Goal: Task Accomplishment & Management: Complete application form

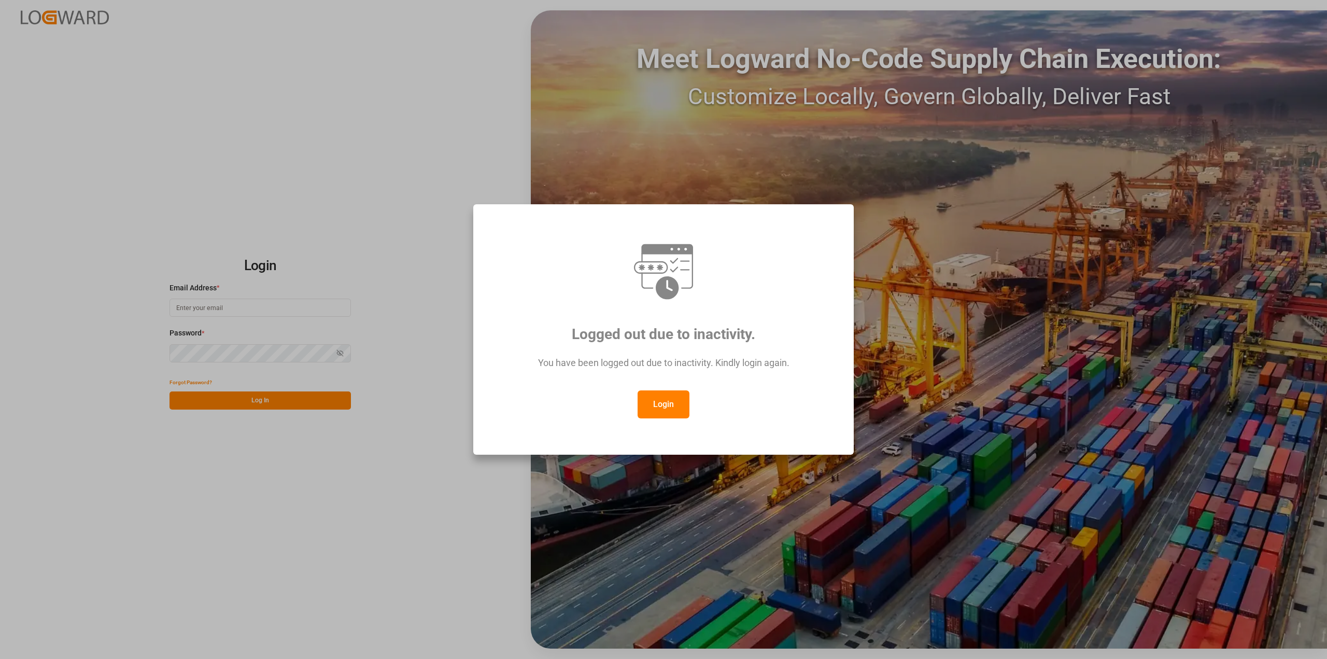
click at [666, 406] on button "Login" at bounding box center [663, 404] width 52 height 28
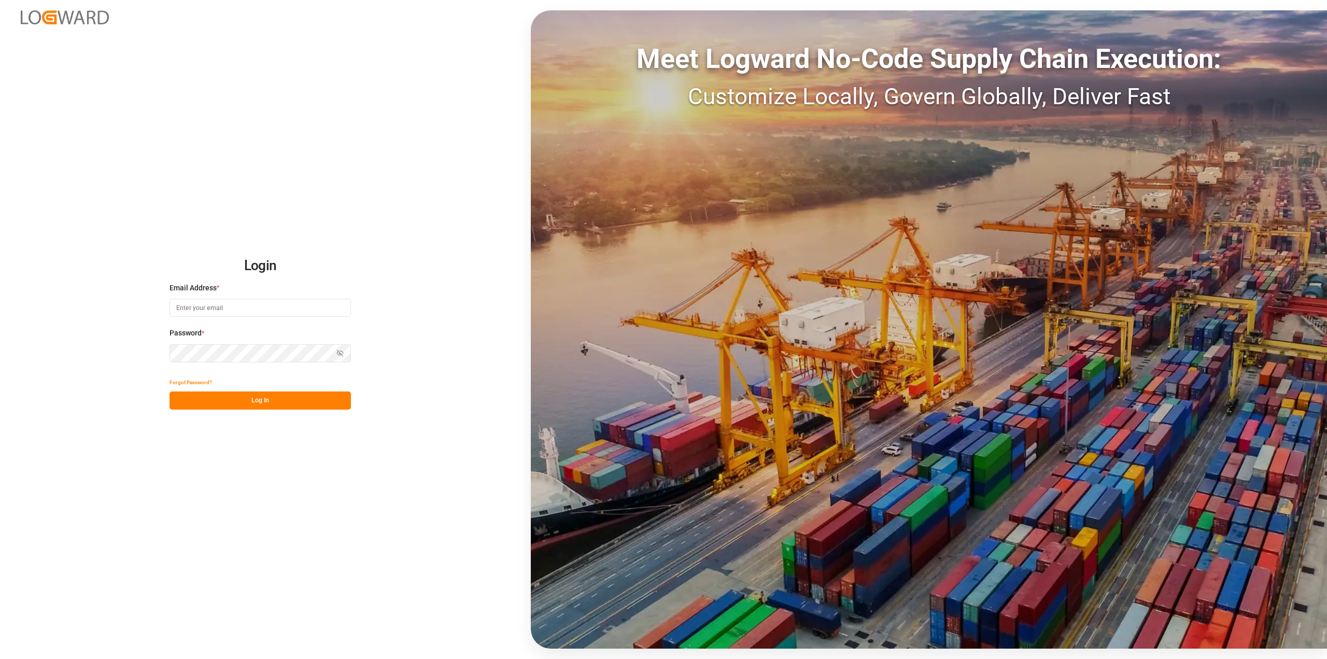
click at [241, 305] on input at bounding box center [259, 307] width 181 height 18
type input "[PERSON_NAME][EMAIL_ADDRESS][PERSON_NAME][DOMAIN_NAME]"
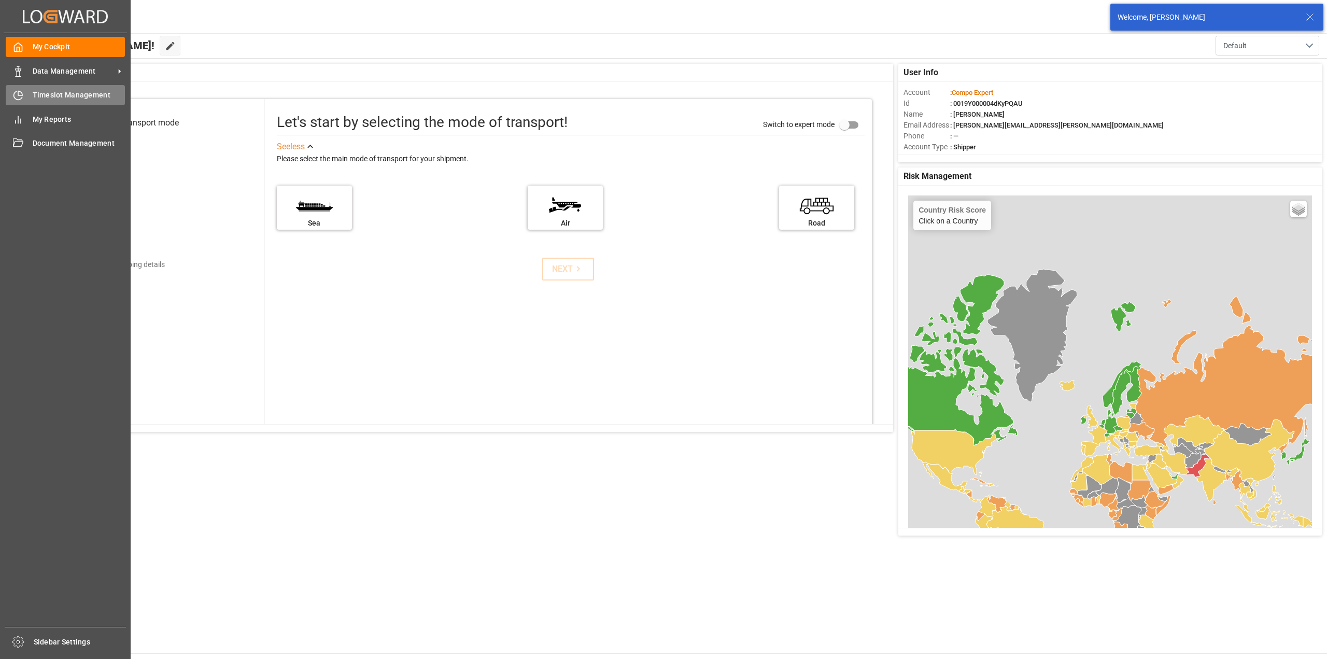
click at [22, 91] on icon at bounding box center [18, 95] width 10 height 10
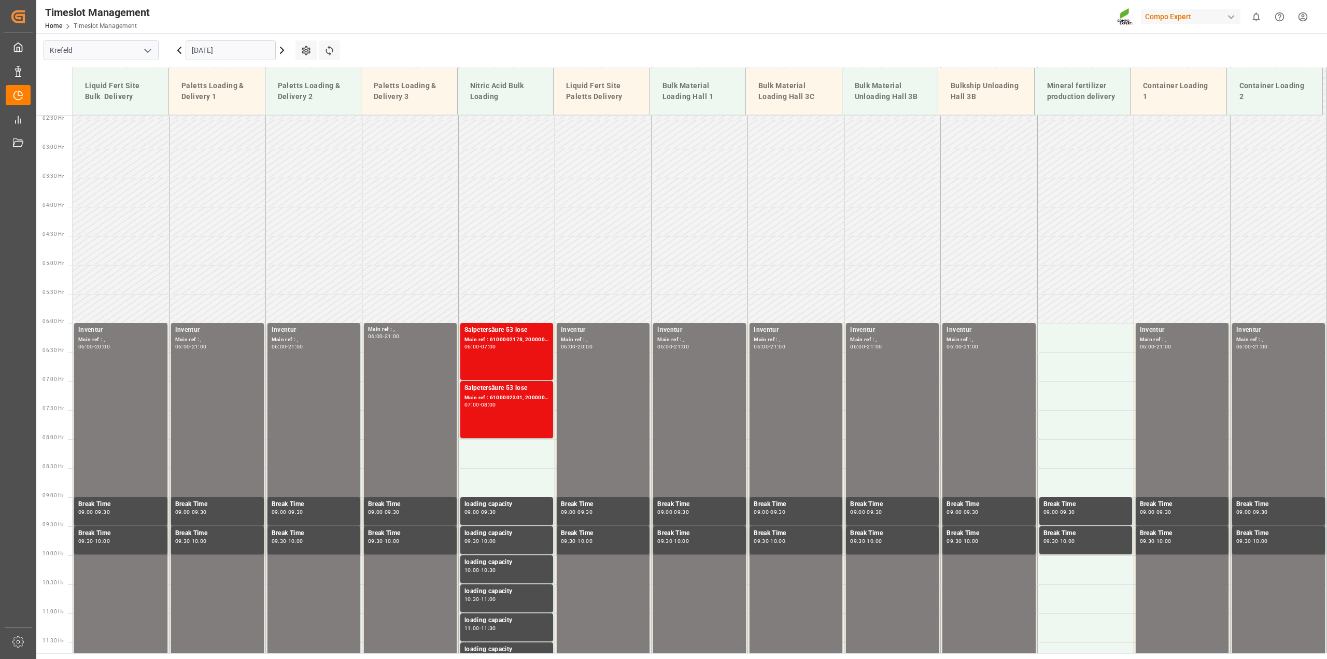
scroll to position [39, 0]
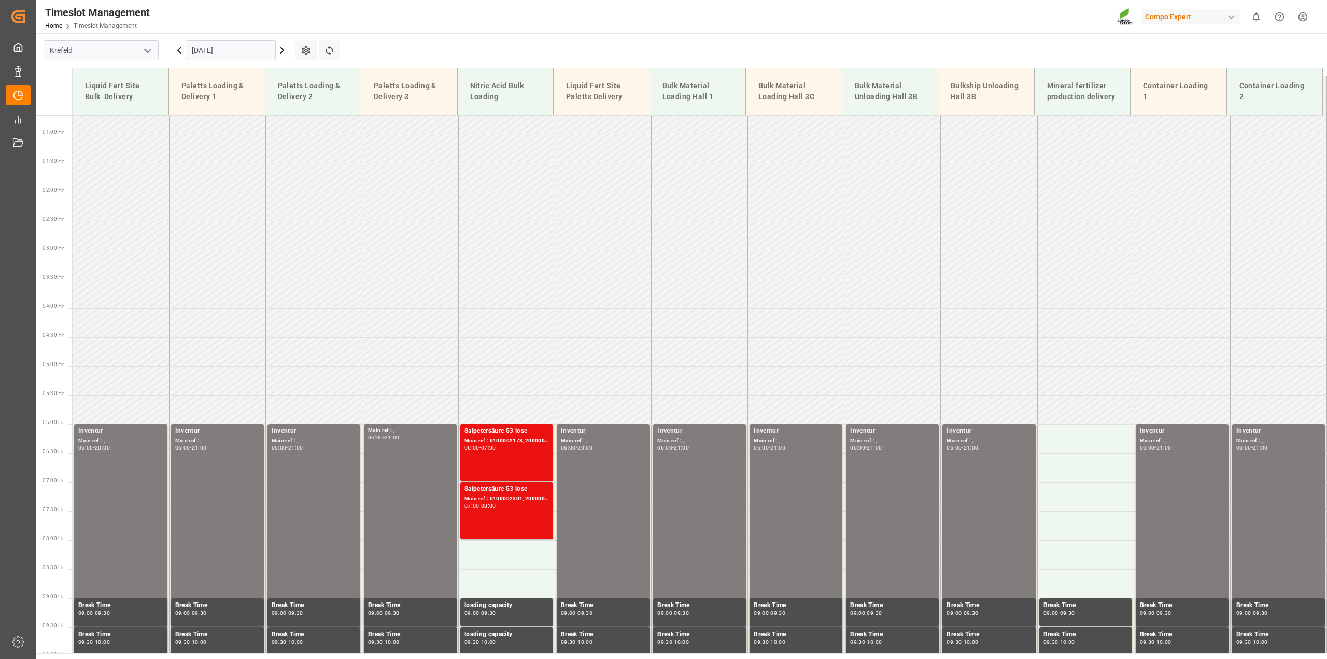
click at [289, 50] on div "[DATE]" at bounding box center [231, 50] width 130 height 34
click at [282, 50] on icon at bounding box center [281, 50] width 3 height 6
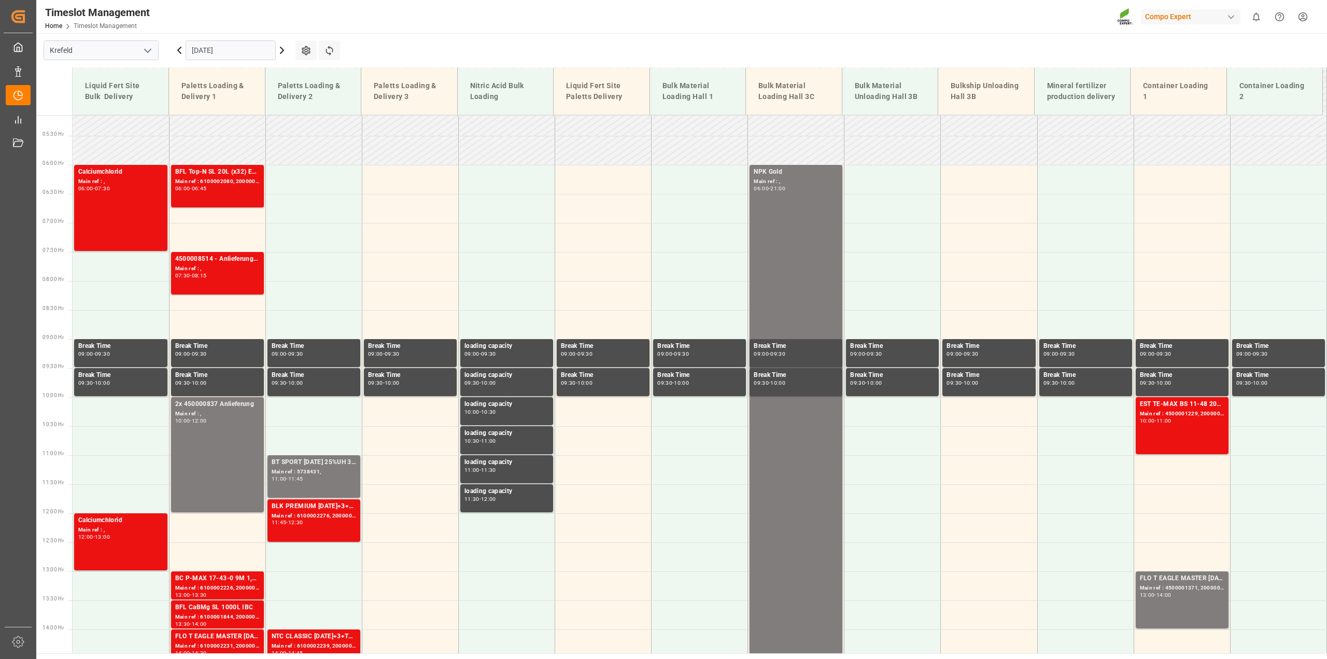
scroll to position [169, 0]
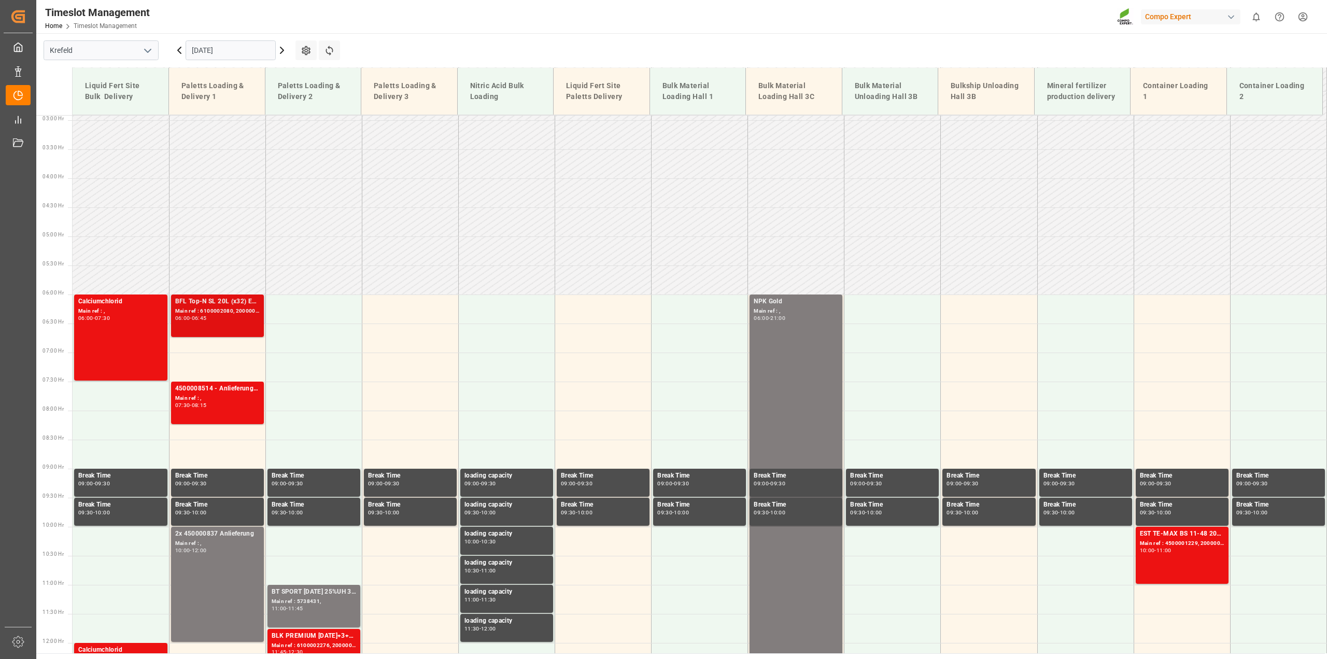
click at [200, 322] on div "BFL Top-N SL 20L (x32) ES,PT,EN,PL *PDBFL AVNA 5-0-0 SL 20L (x32) ES,PTBFL AVNA…" at bounding box center [217, 315] width 84 height 38
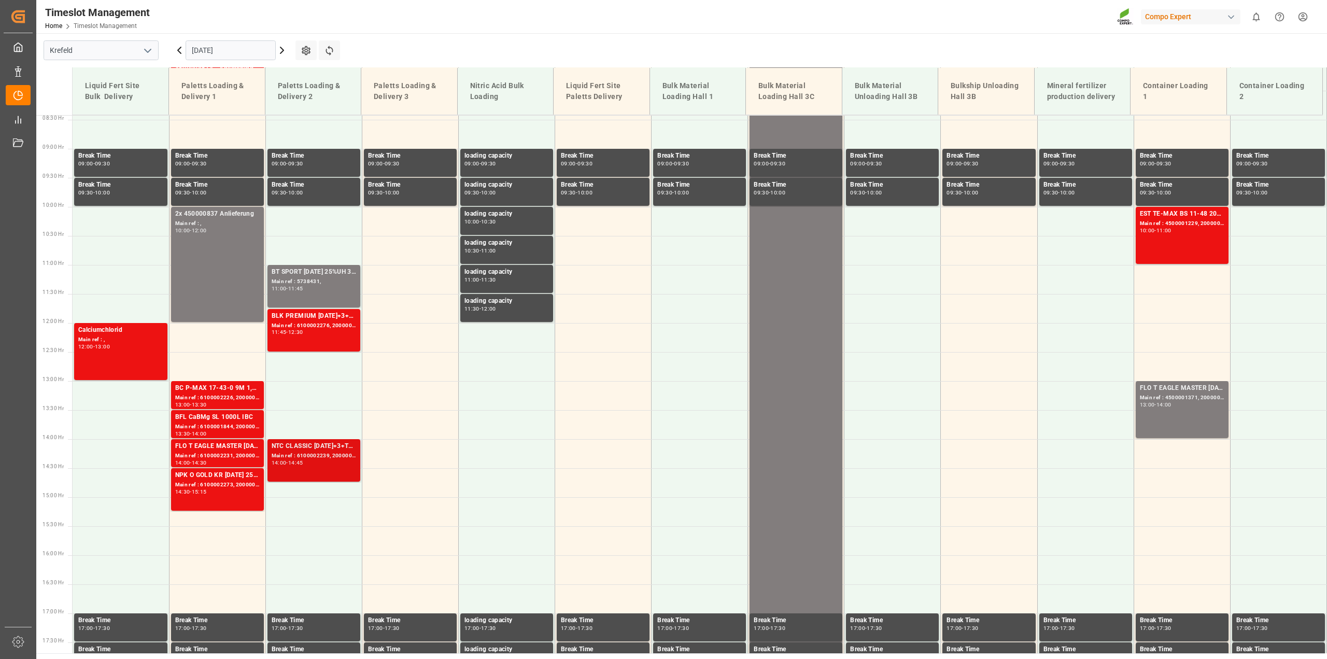
scroll to position [493, 0]
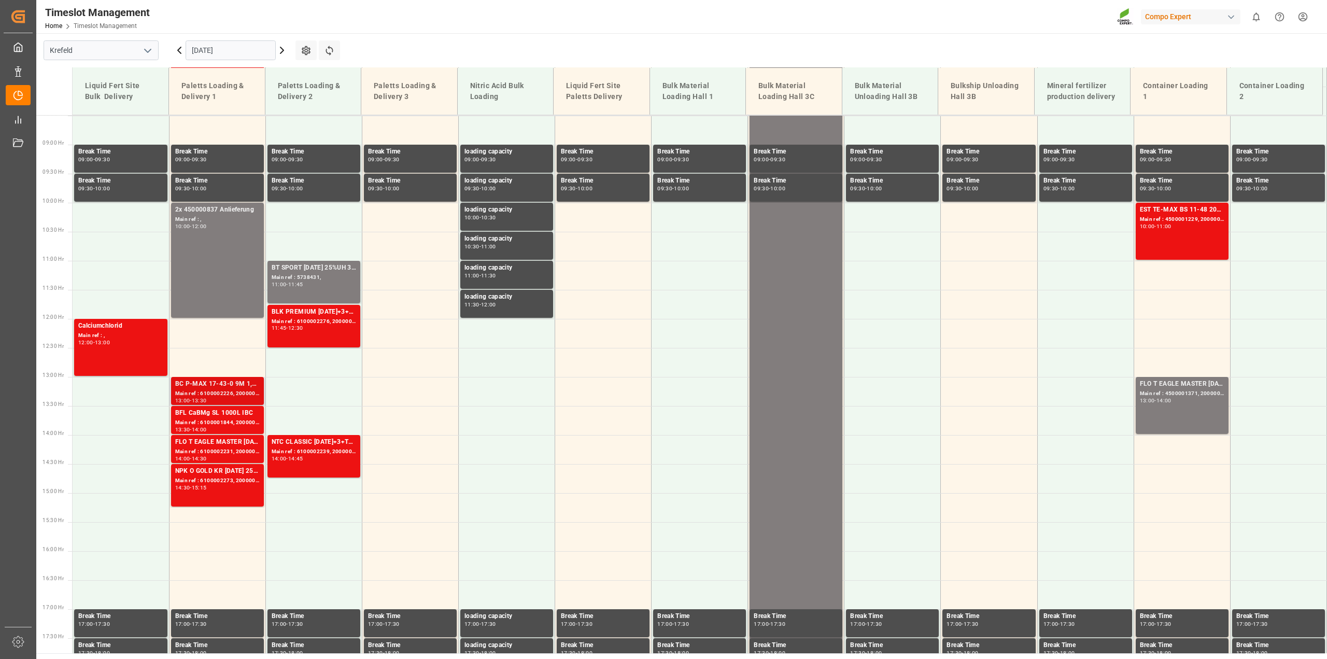
click at [217, 388] on div "BC P-MAX 17-43-0 9M 1,05T BB CG" at bounding box center [217, 384] width 84 height 10
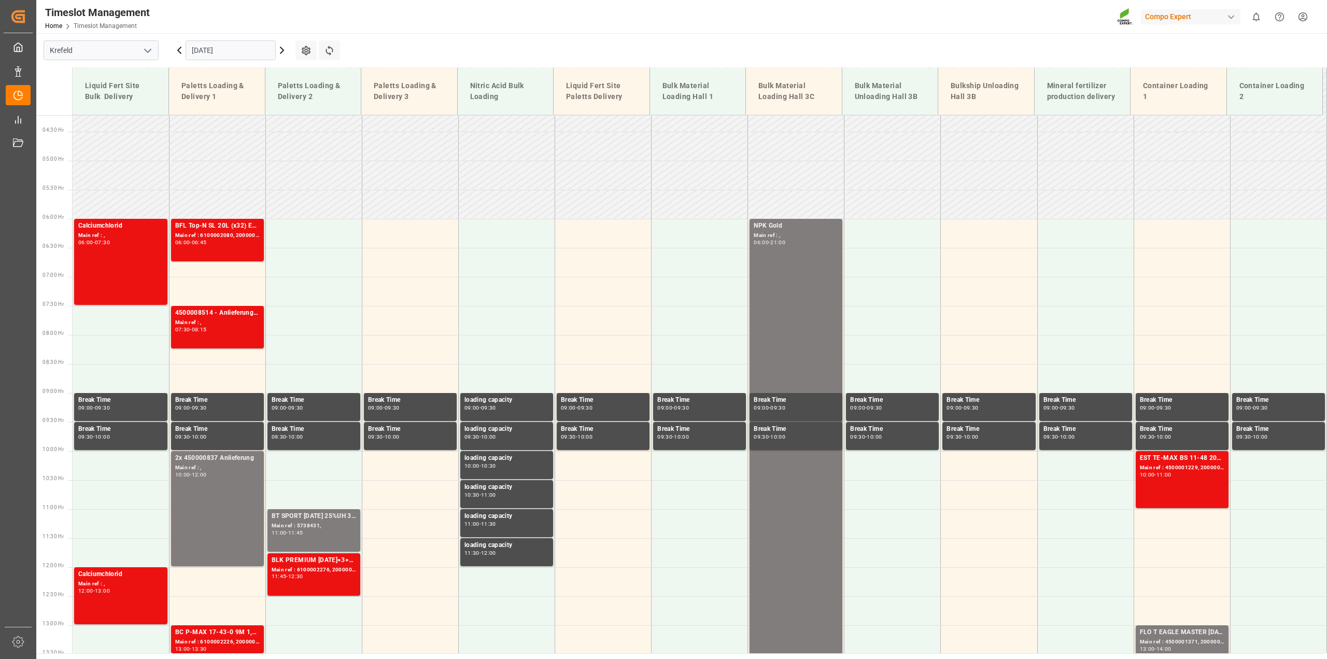
scroll to position [169, 0]
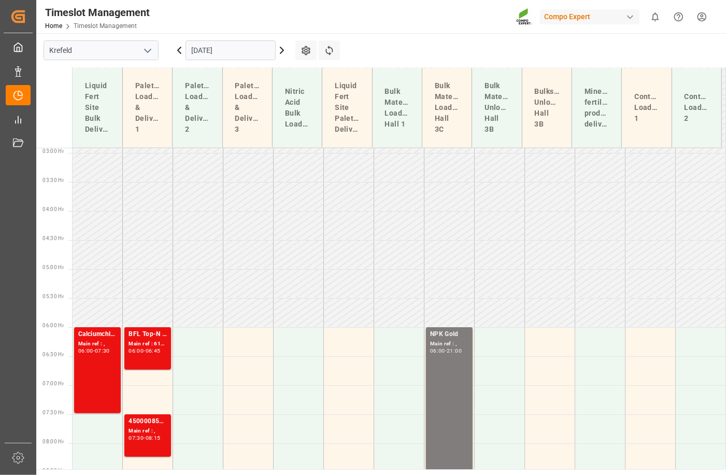
click at [513, 86] on div "Bulk Material Unloading Hall 3B" at bounding box center [496, 107] width 33 height 63
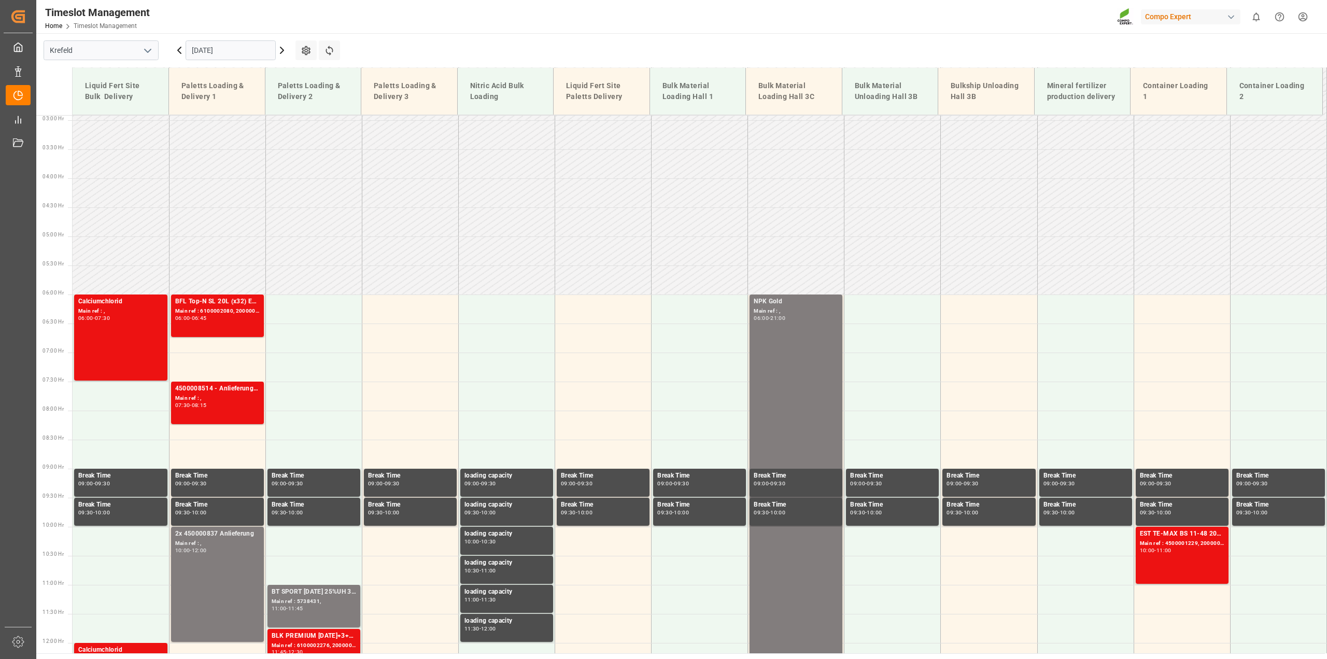
click at [284, 52] on icon at bounding box center [282, 50] width 12 height 12
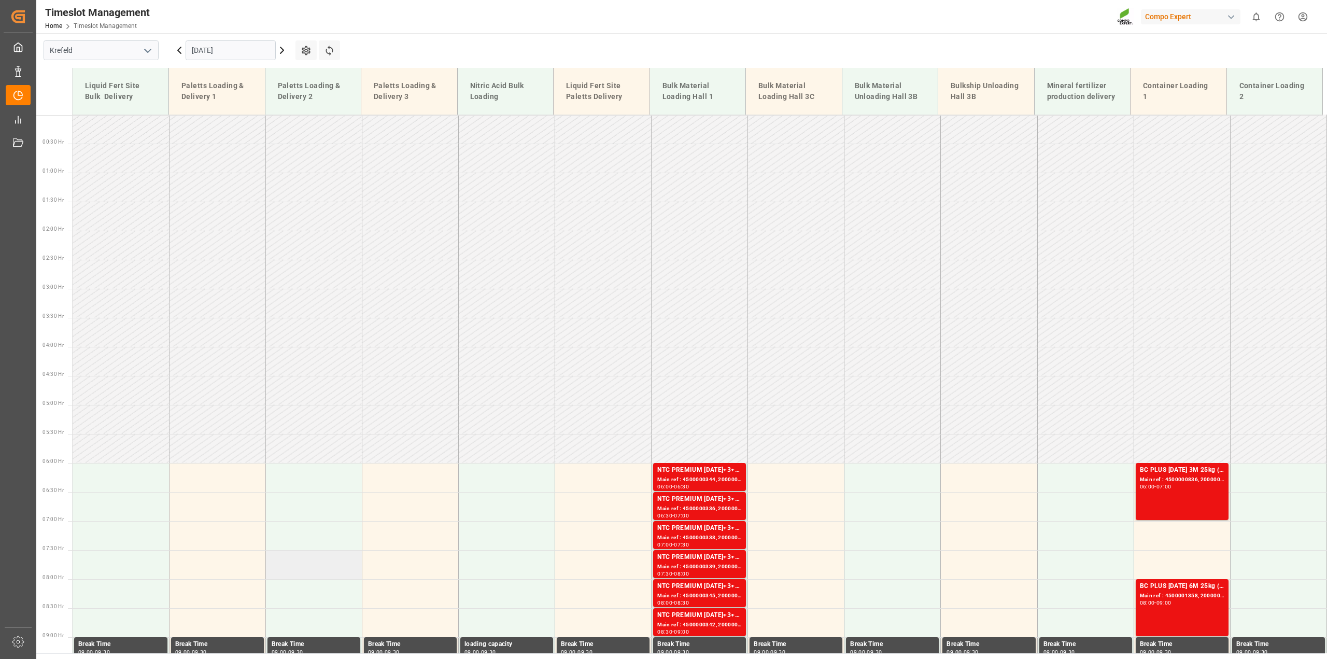
scroll to position [0, 0]
click at [176, 46] on icon at bounding box center [179, 50] width 12 height 12
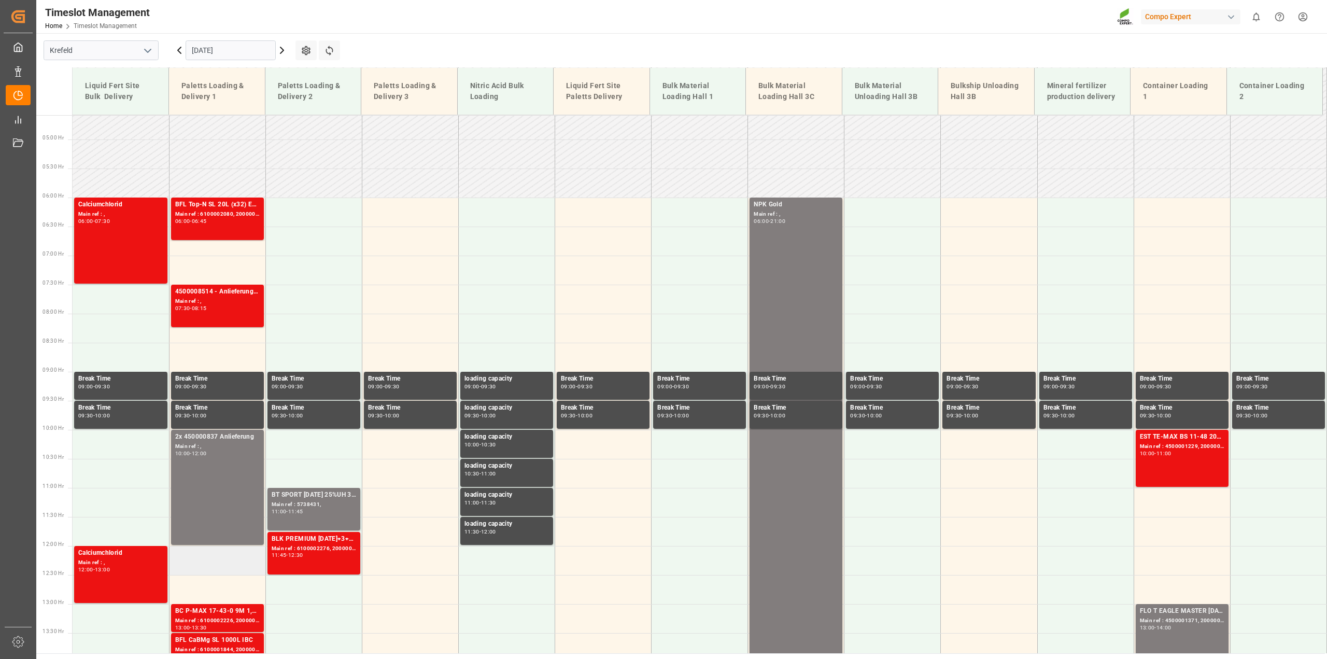
scroll to position [104, 0]
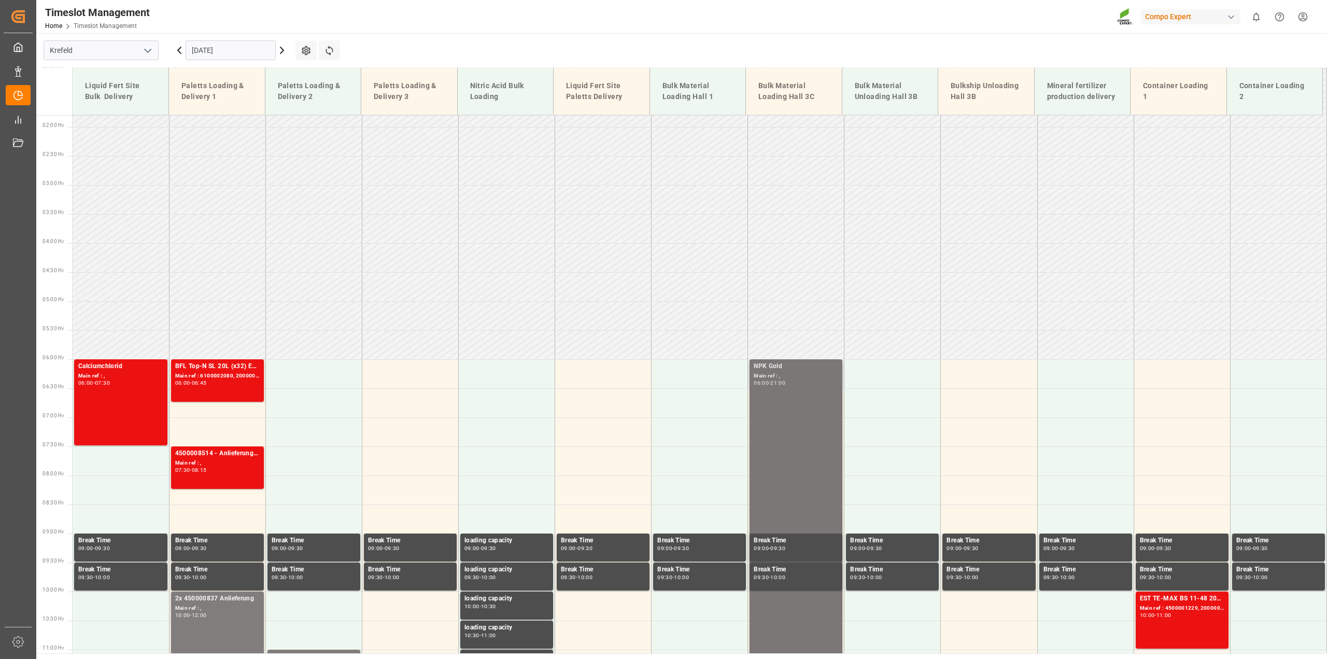
click at [284, 49] on icon at bounding box center [282, 50] width 12 height 12
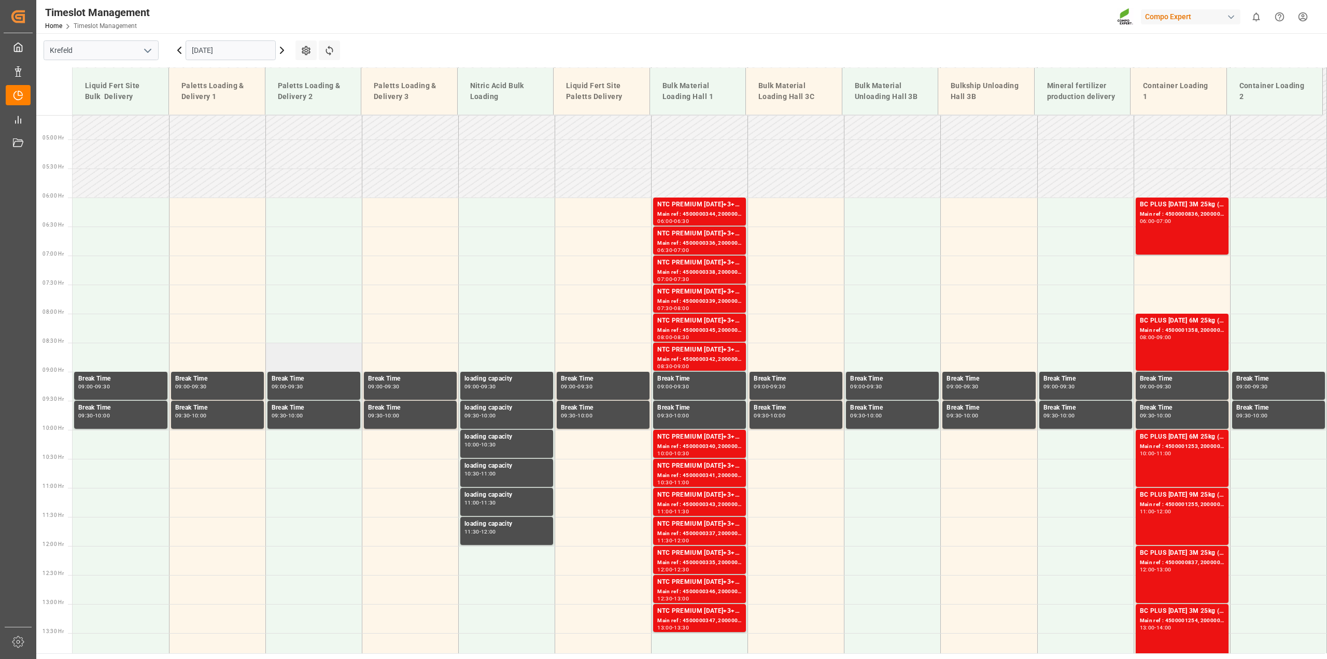
scroll to position [234, 0]
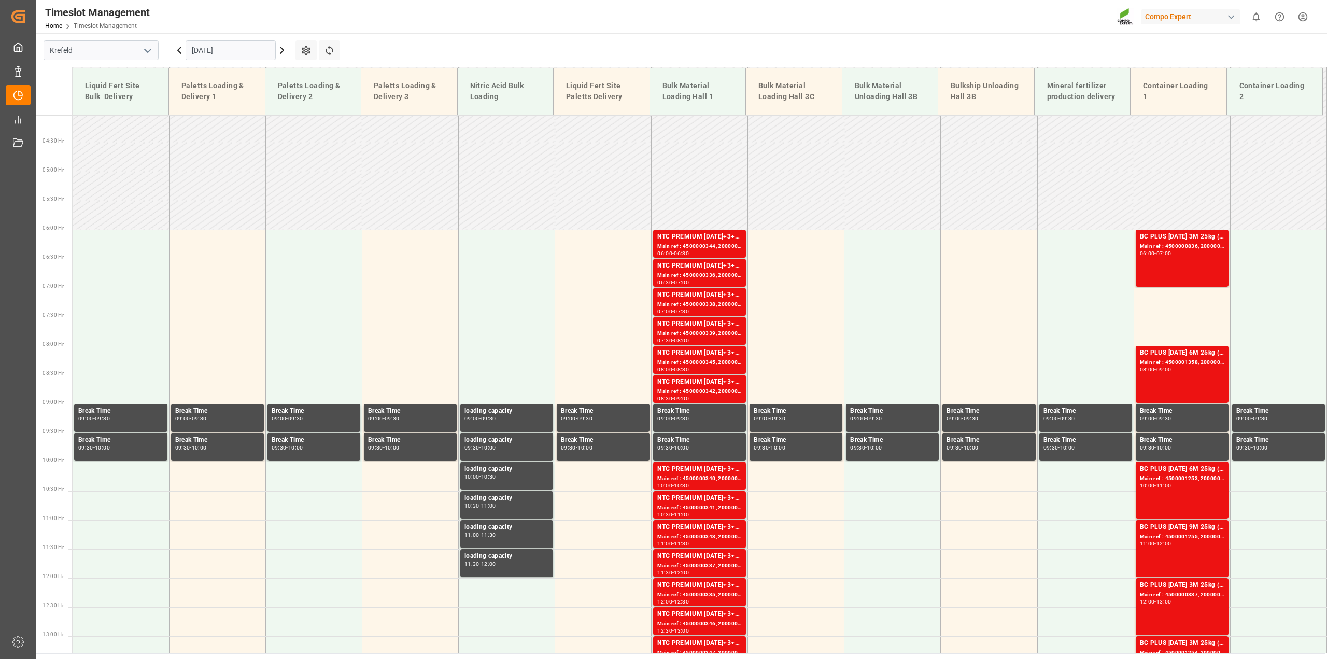
click at [281, 50] on icon at bounding box center [282, 50] width 12 height 12
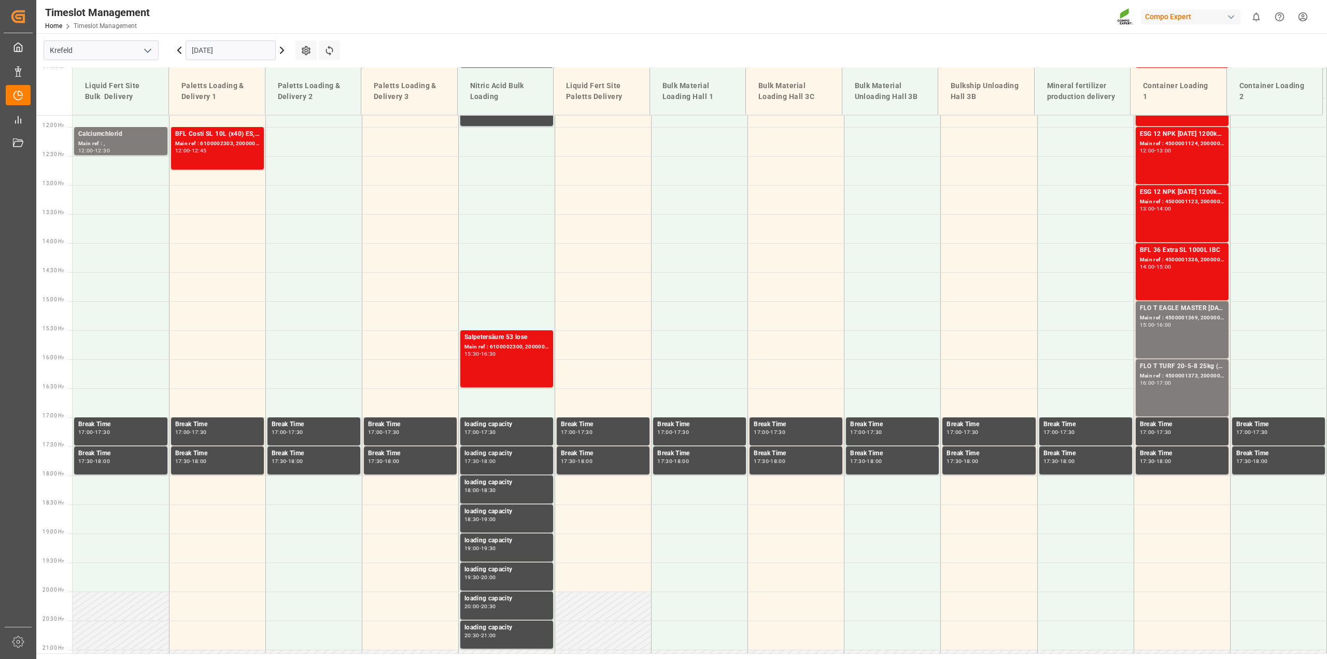
scroll to position [493, 0]
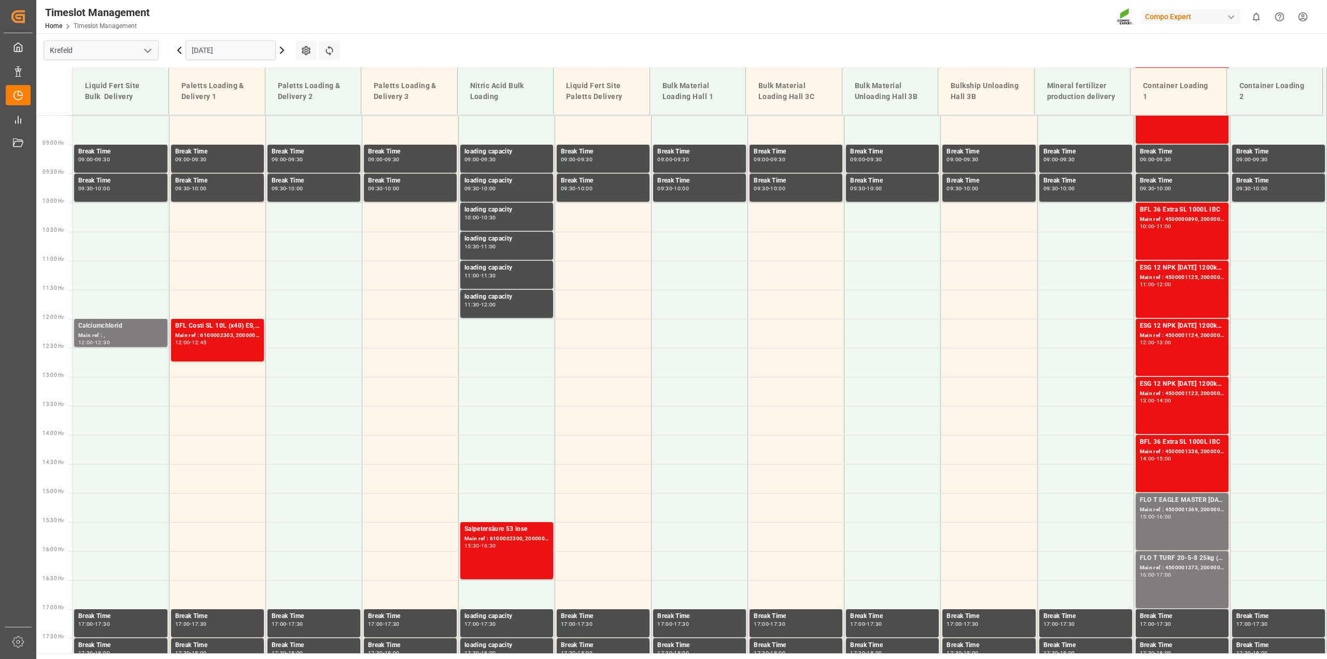
click at [180, 48] on icon at bounding box center [179, 50] width 12 height 12
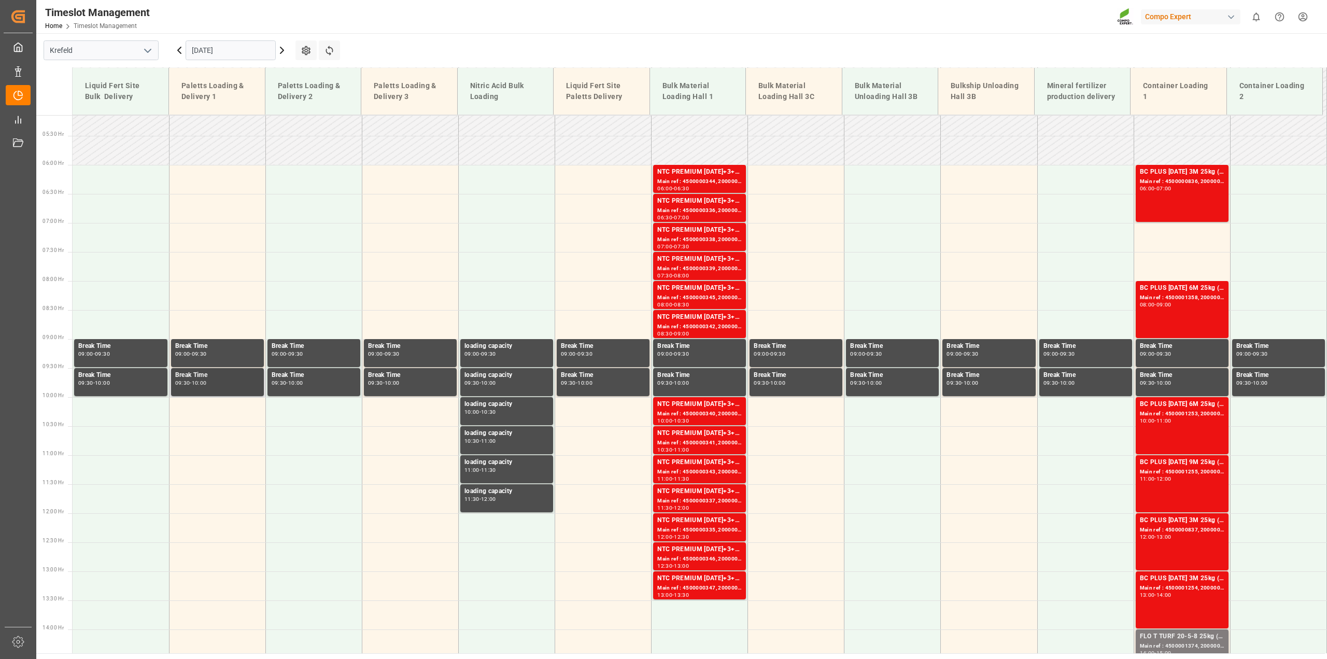
scroll to position [428, 0]
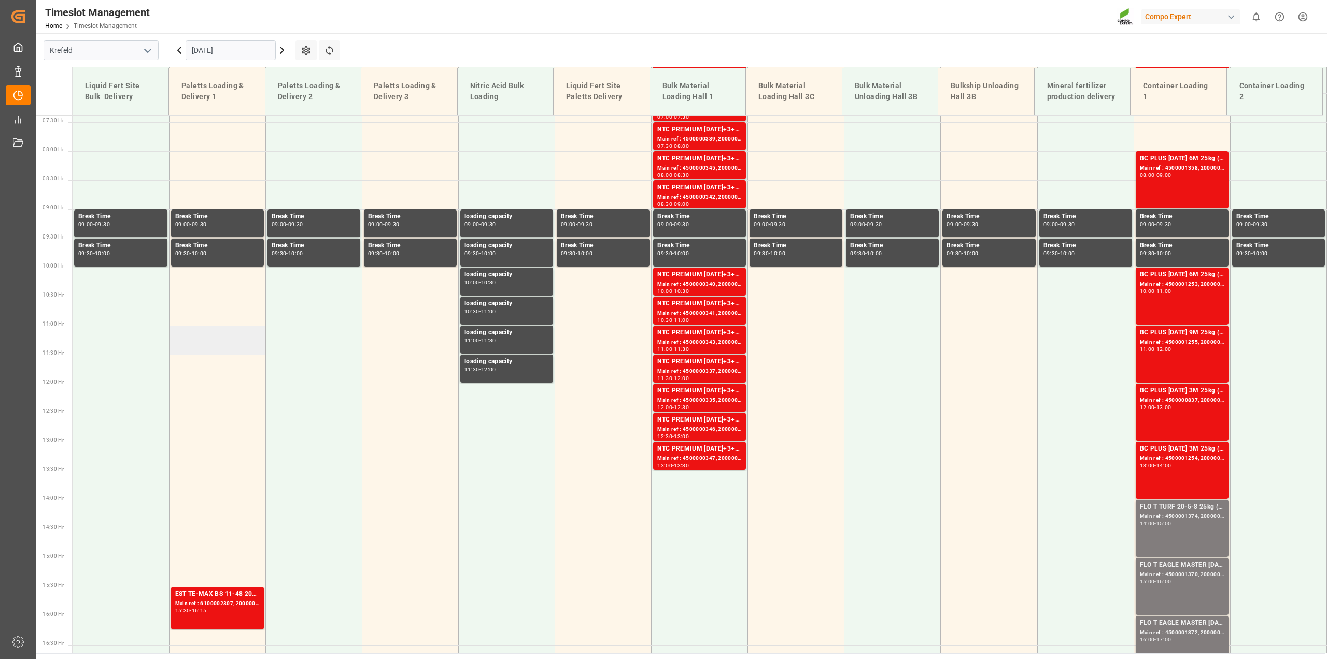
click at [202, 335] on td at bounding box center [217, 339] width 96 height 29
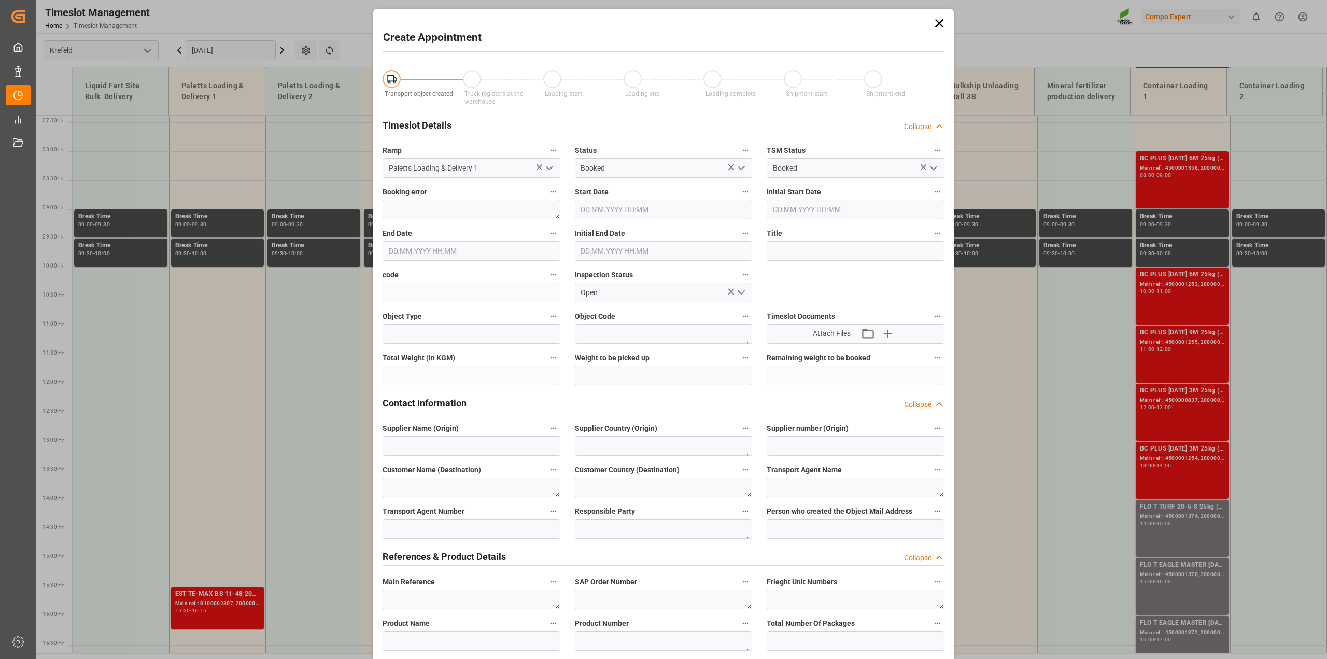
type input "[DATE] 11:00"
type input "[DATE] 11:30"
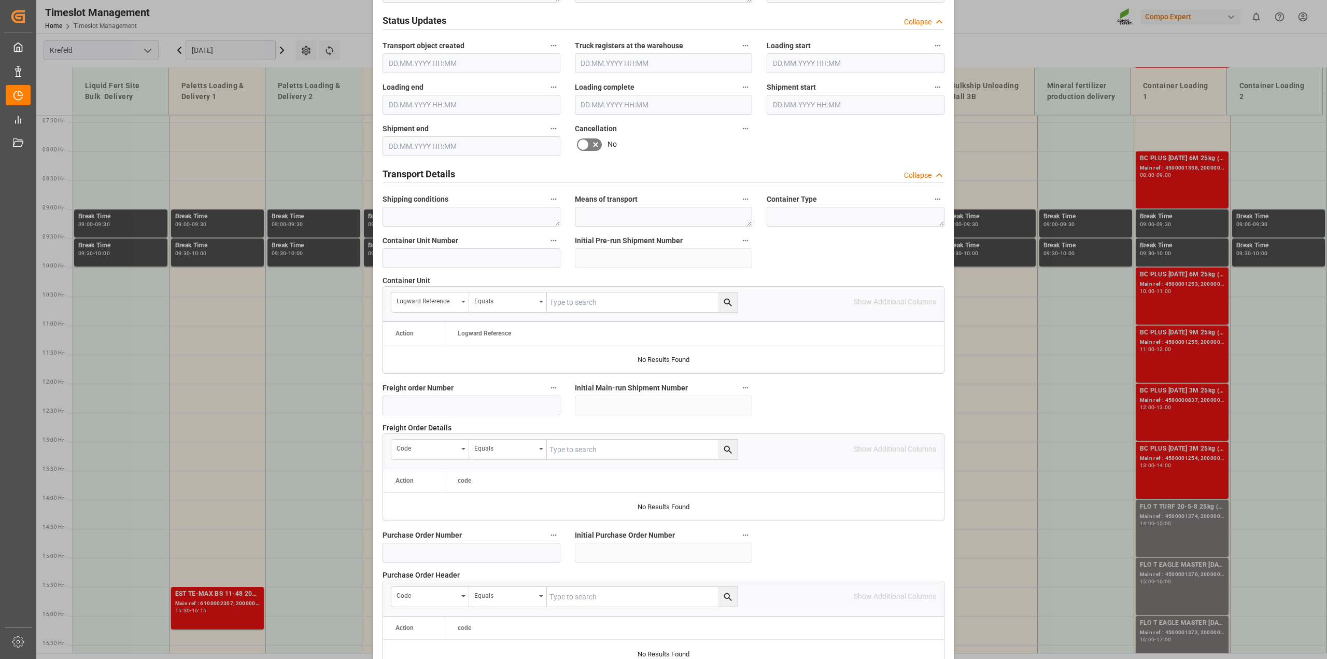
scroll to position [777, 0]
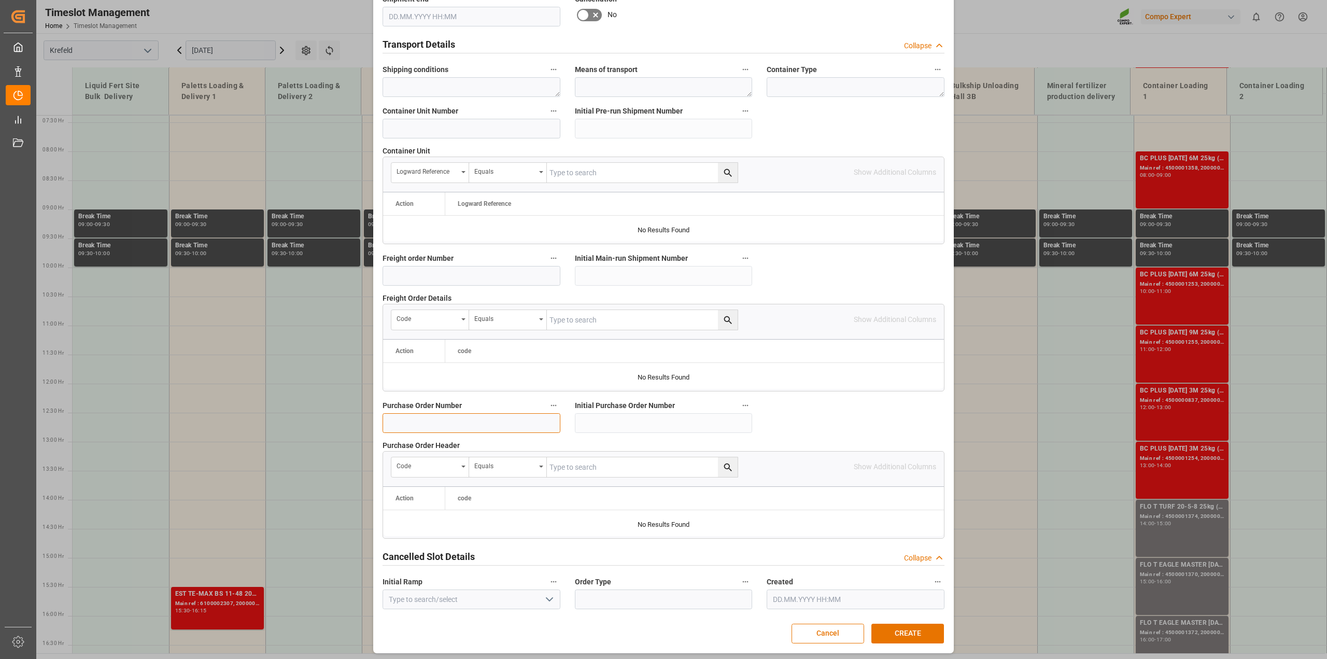
click at [411, 419] on input at bounding box center [471, 423] width 178 height 20
paste input "4500008595"
type input "4500008595"
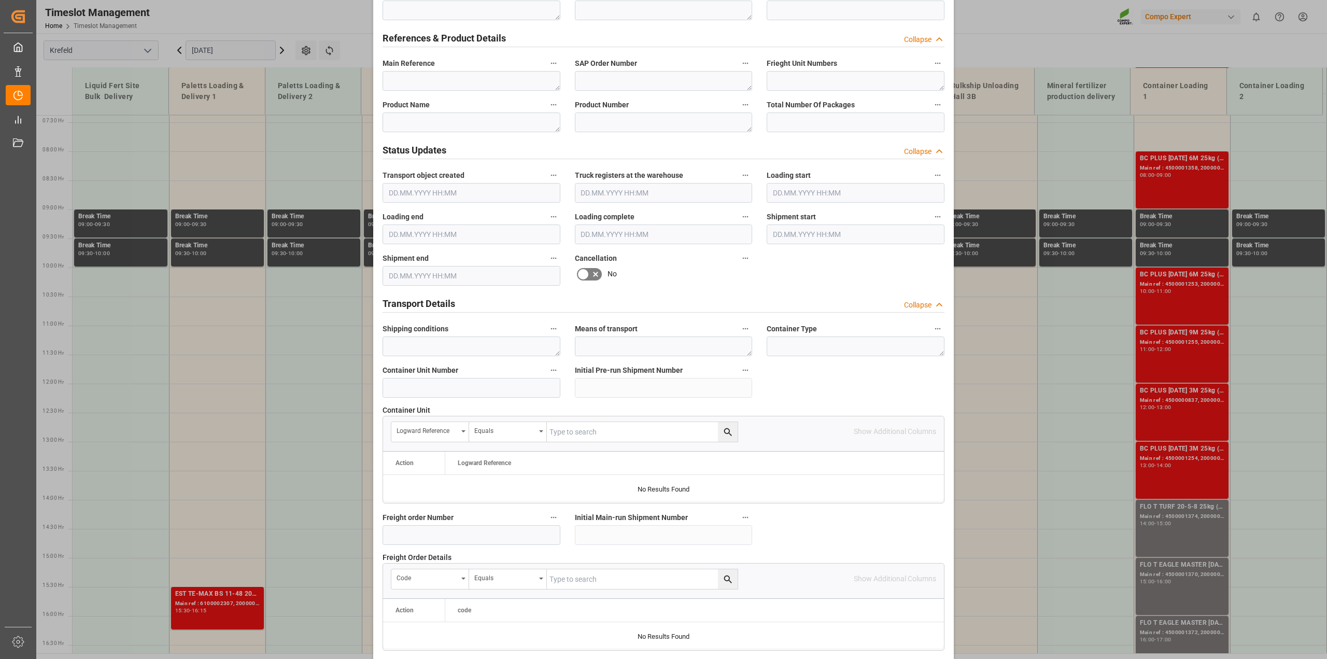
scroll to position [324, 0]
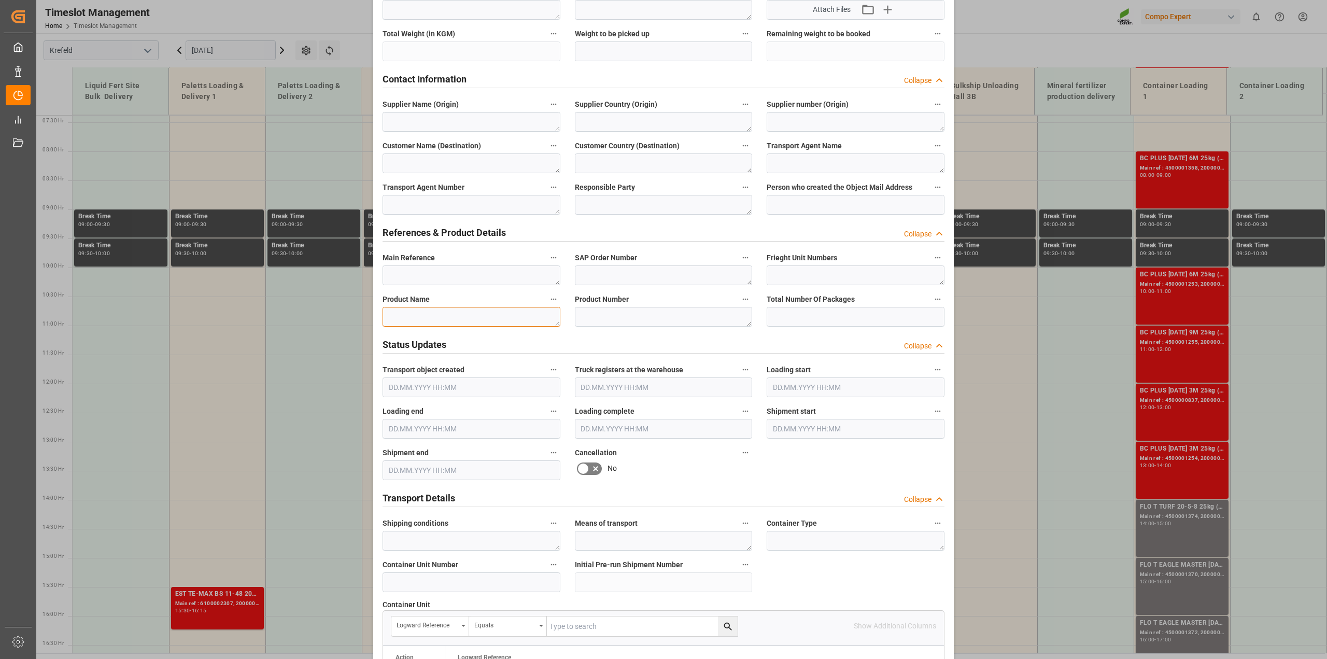
click at [454, 315] on textarea at bounding box center [471, 317] width 178 height 20
paste textarea "Granubor Natur 1,0 to BB, [GEOGRAPHIC_DATA]"
click at [653, 314] on textarea at bounding box center [664, 317] width 178 height 20
click at [386, 318] on textarea "Granubor Natur 1,0 to BB, [GEOGRAPHIC_DATA]" at bounding box center [471, 317] width 178 height 20
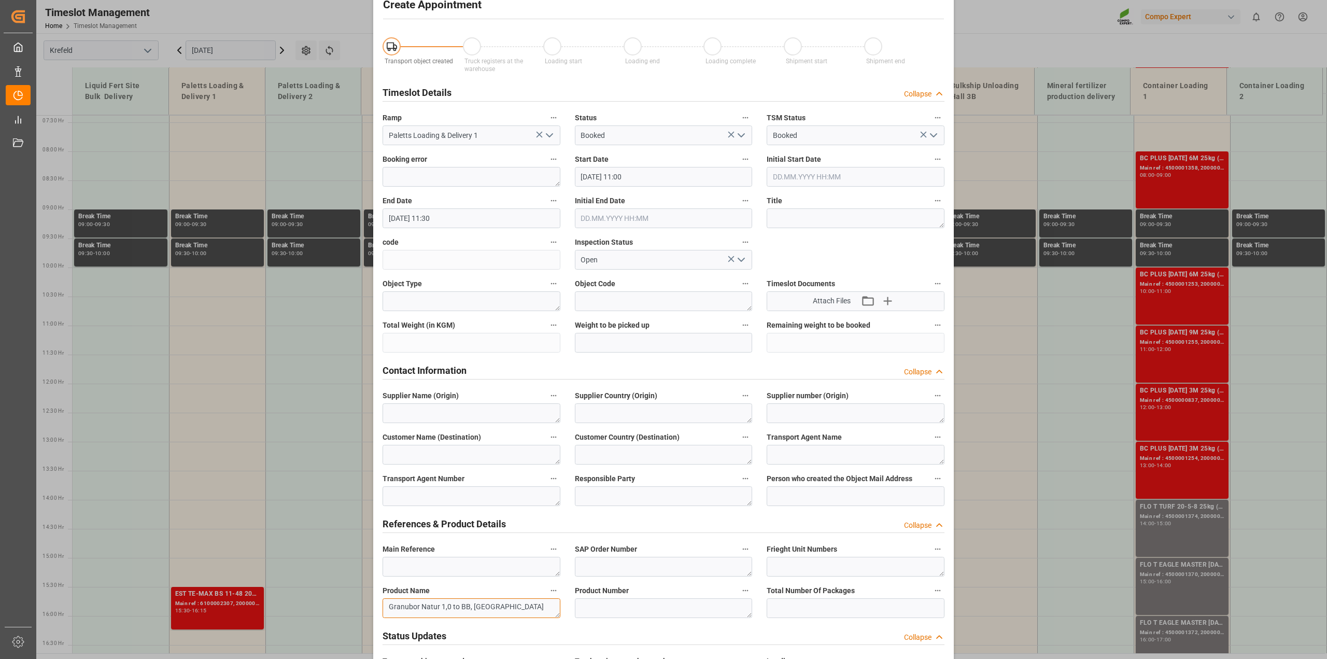
scroll to position [0, 0]
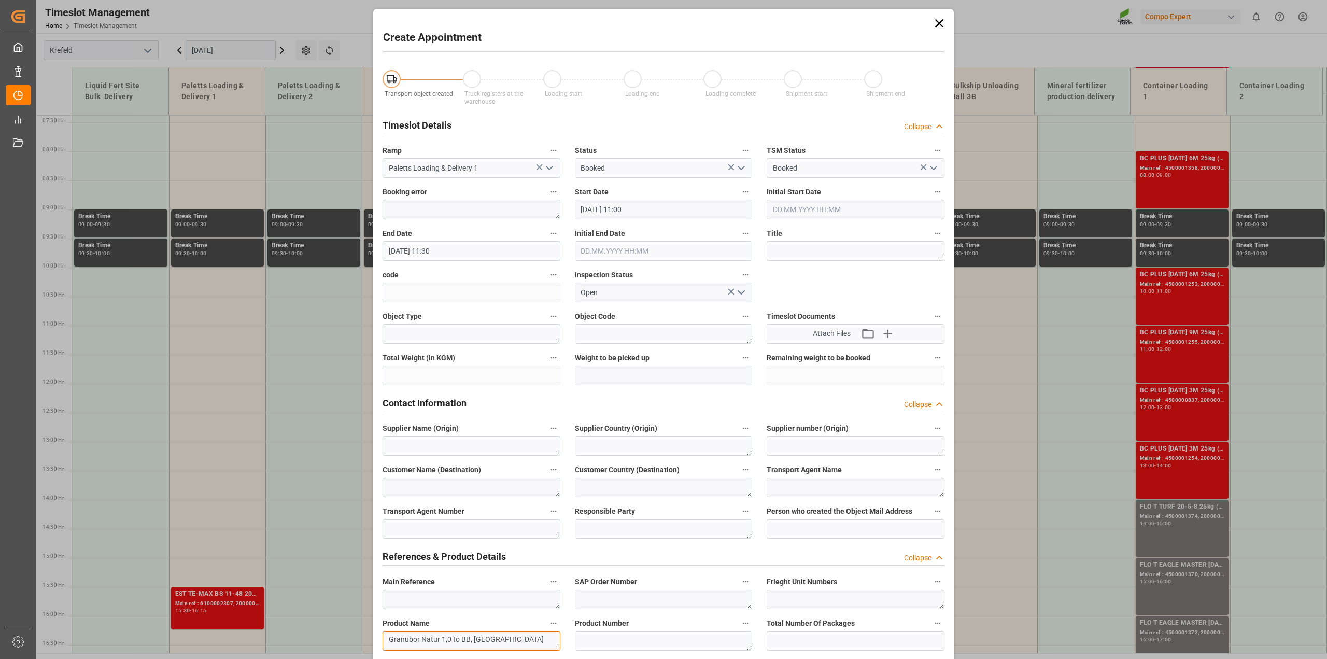
type textarea "Granubor Natur 1,0 to BB, [GEOGRAPHIC_DATA]"
click at [447, 253] on input "[DATE] 11:30" at bounding box center [471, 251] width 178 height 20
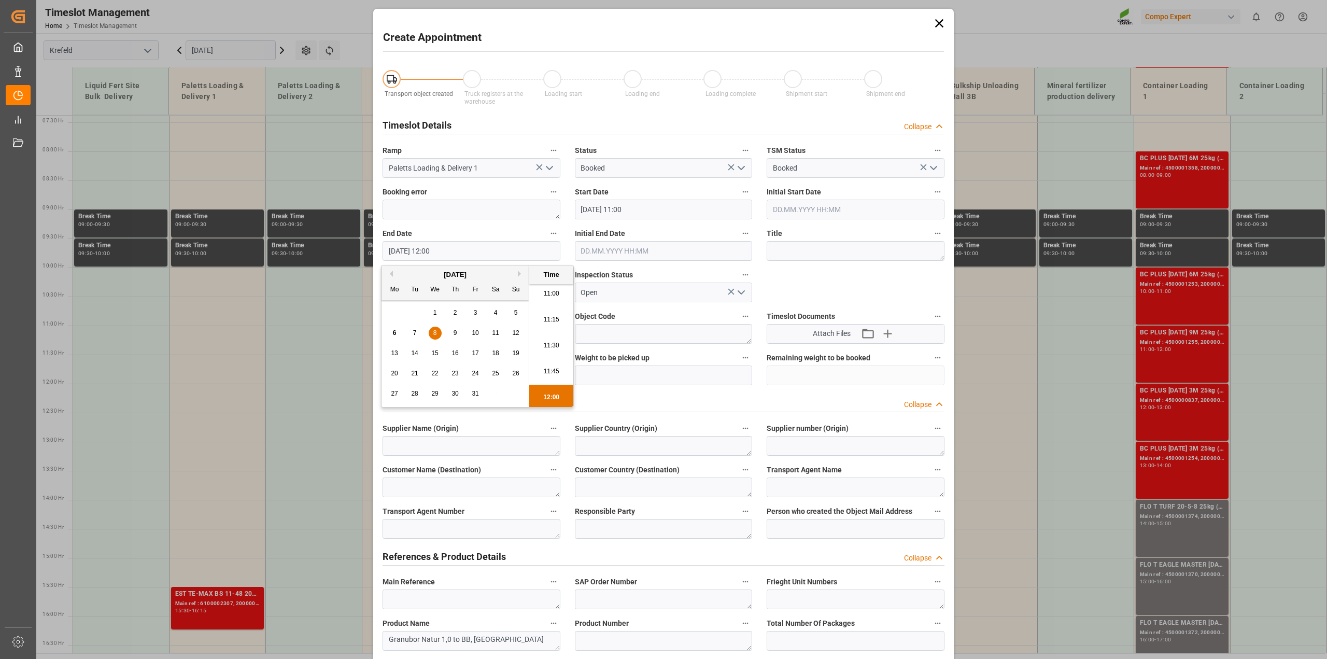
type input "[DATE] 12:00"
click at [740, 168] on polyline "open menu" at bounding box center [741, 167] width 6 height 3
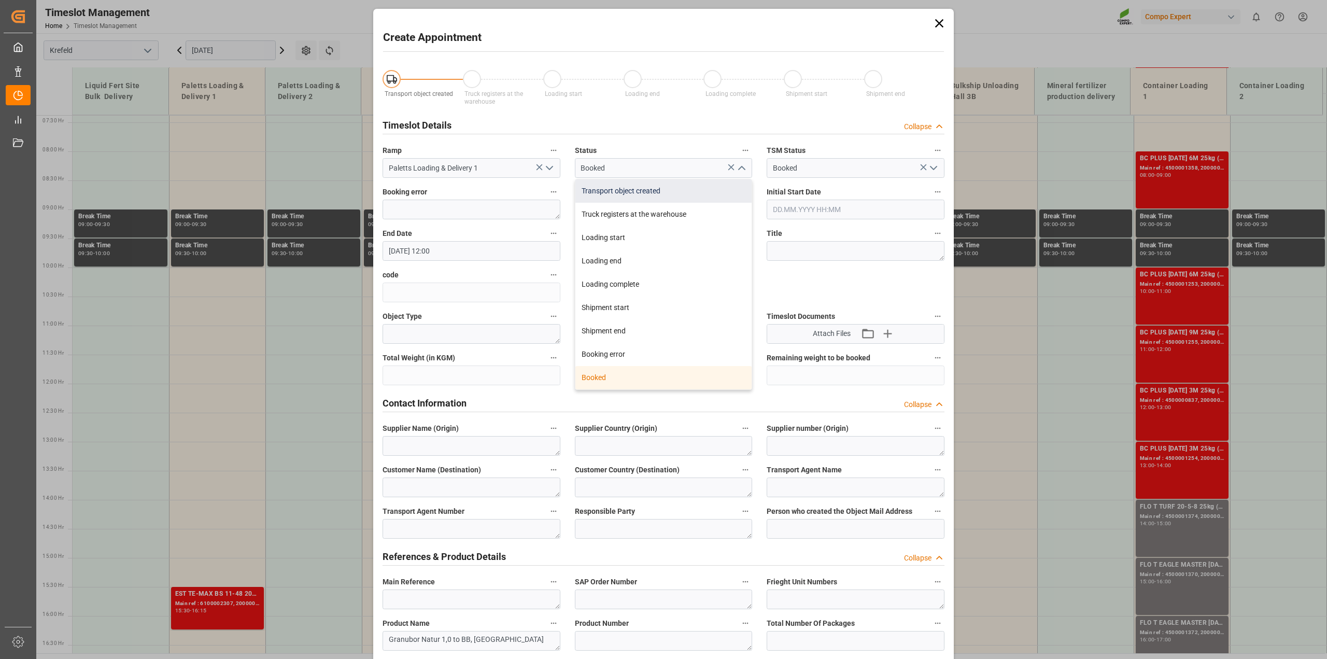
click at [645, 195] on div "Transport object created" at bounding box center [663, 190] width 177 height 23
type input "Transport object created"
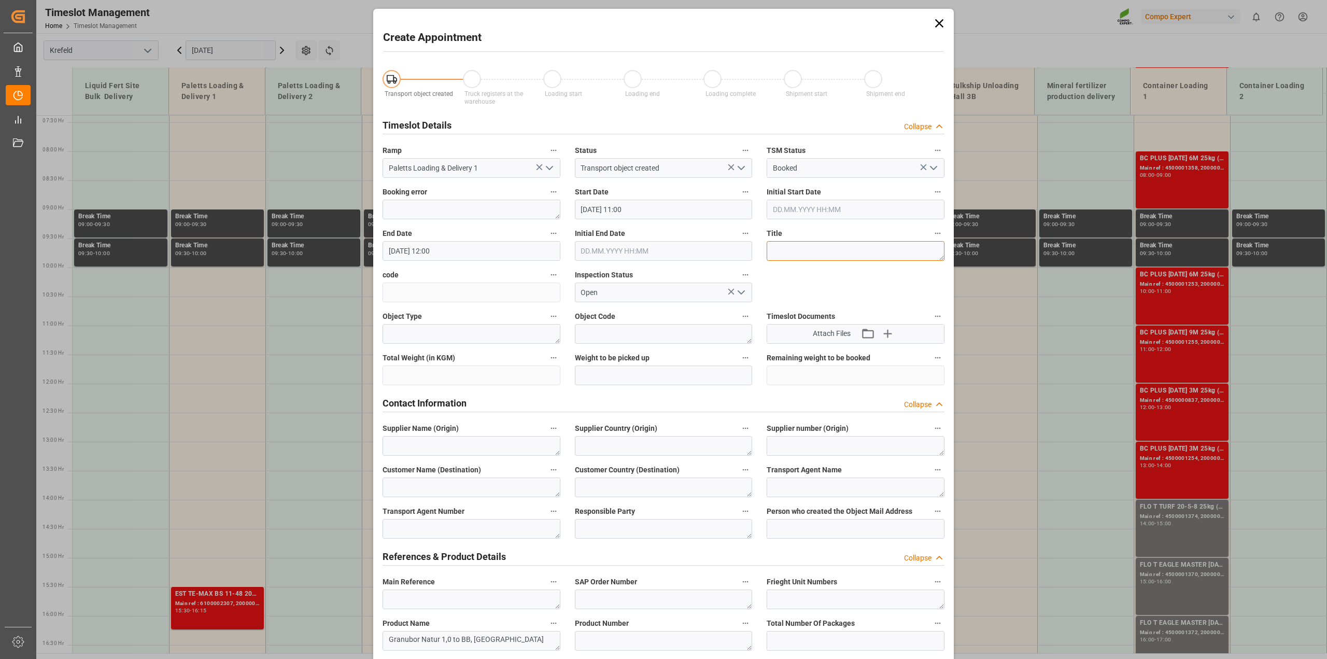
click at [781, 245] on textarea at bounding box center [855, 251] width 178 height 20
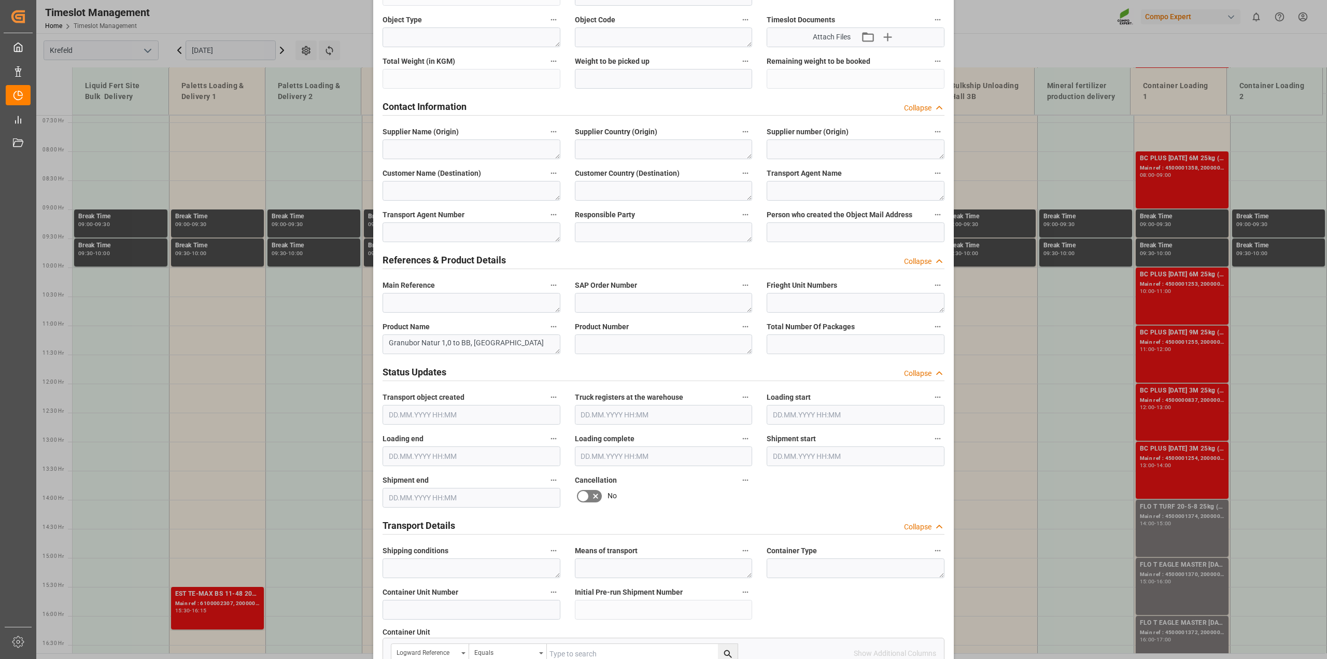
scroll to position [781, 0]
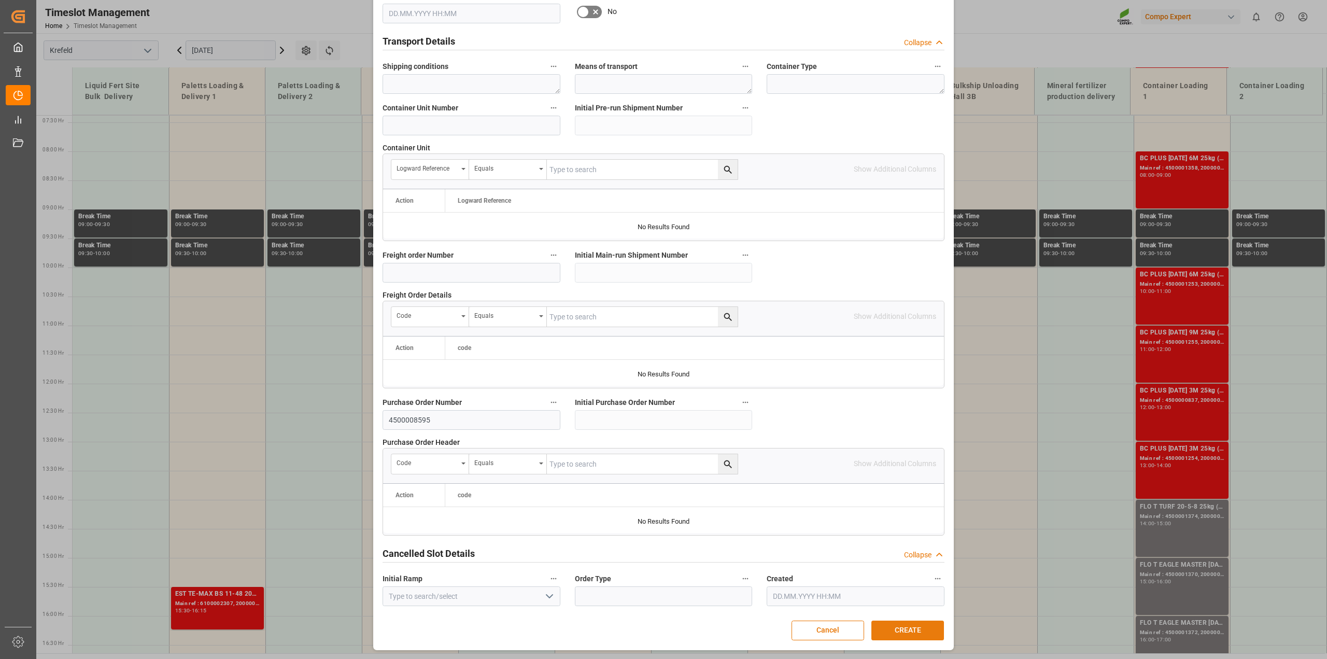
type textarea "Anlieferung Granubor"
click at [907, 631] on button "CREATE" at bounding box center [907, 630] width 73 height 20
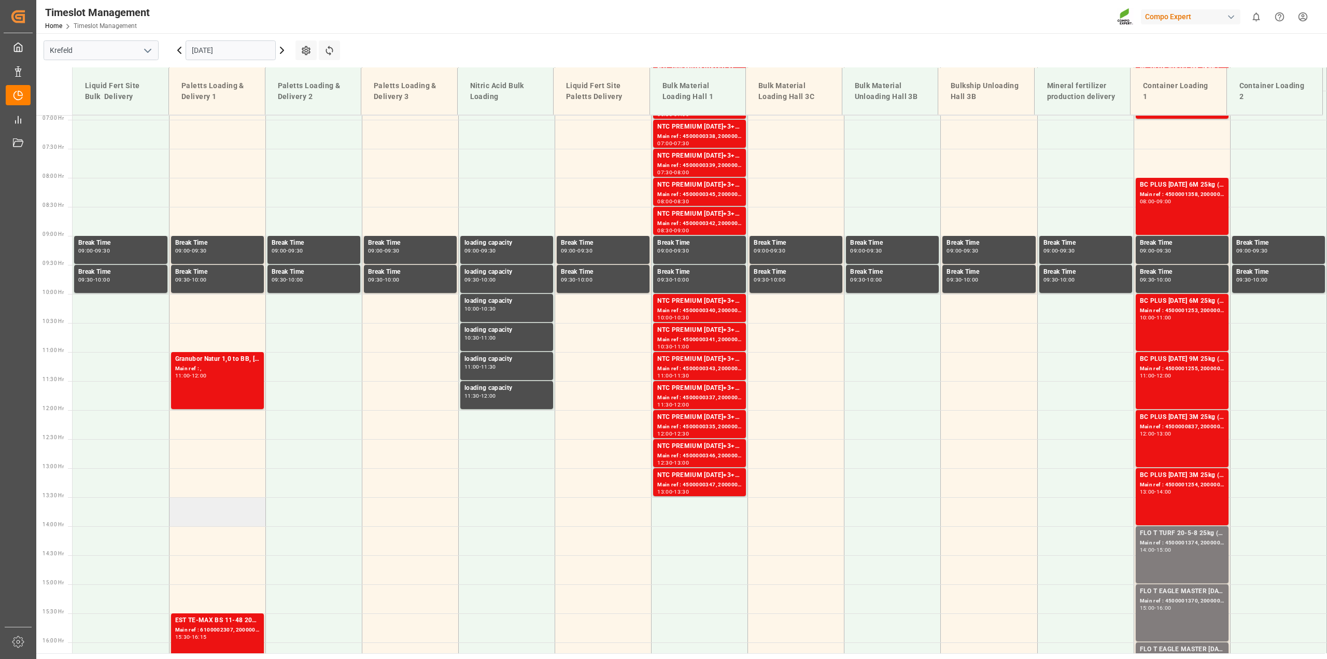
scroll to position [390, 0]
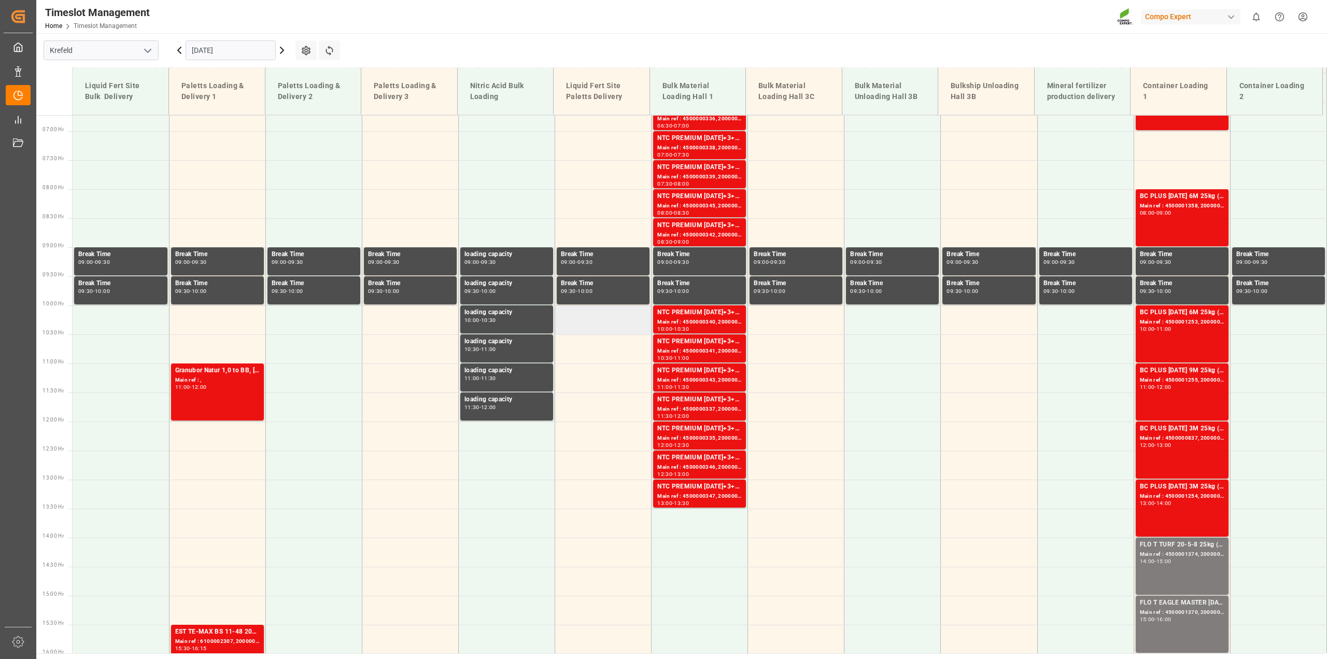
click at [592, 320] on td at bounding box center [603, 319] width 96 height 29
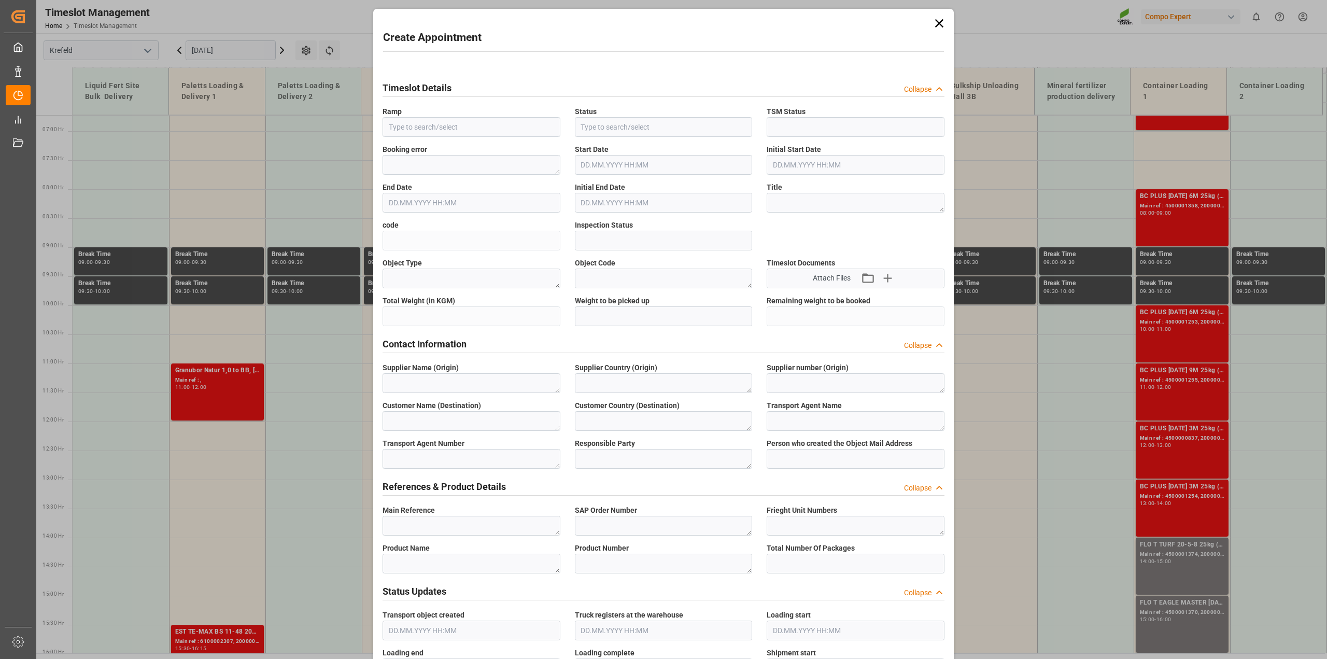
type input "Liquid Fert Site Paletts Delivery"
type input "Booked"
type input "Open"
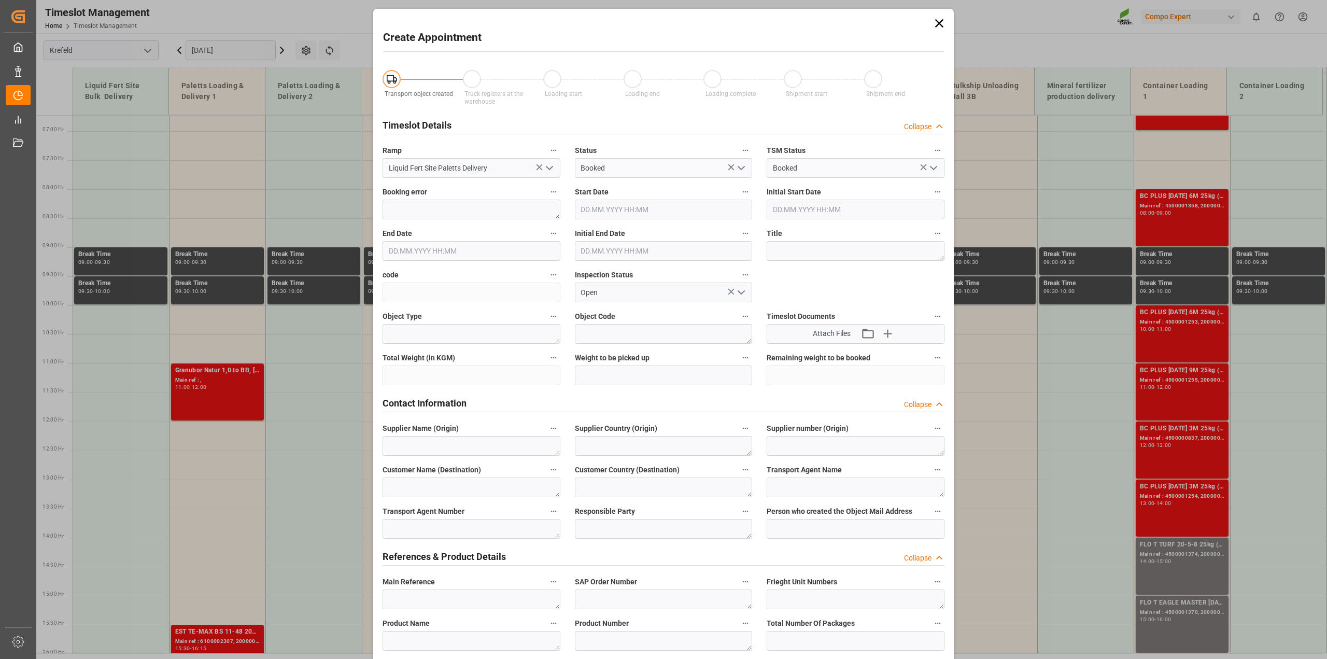
type input "[DATE] 10:00"
type input "[DATE] 10:30"
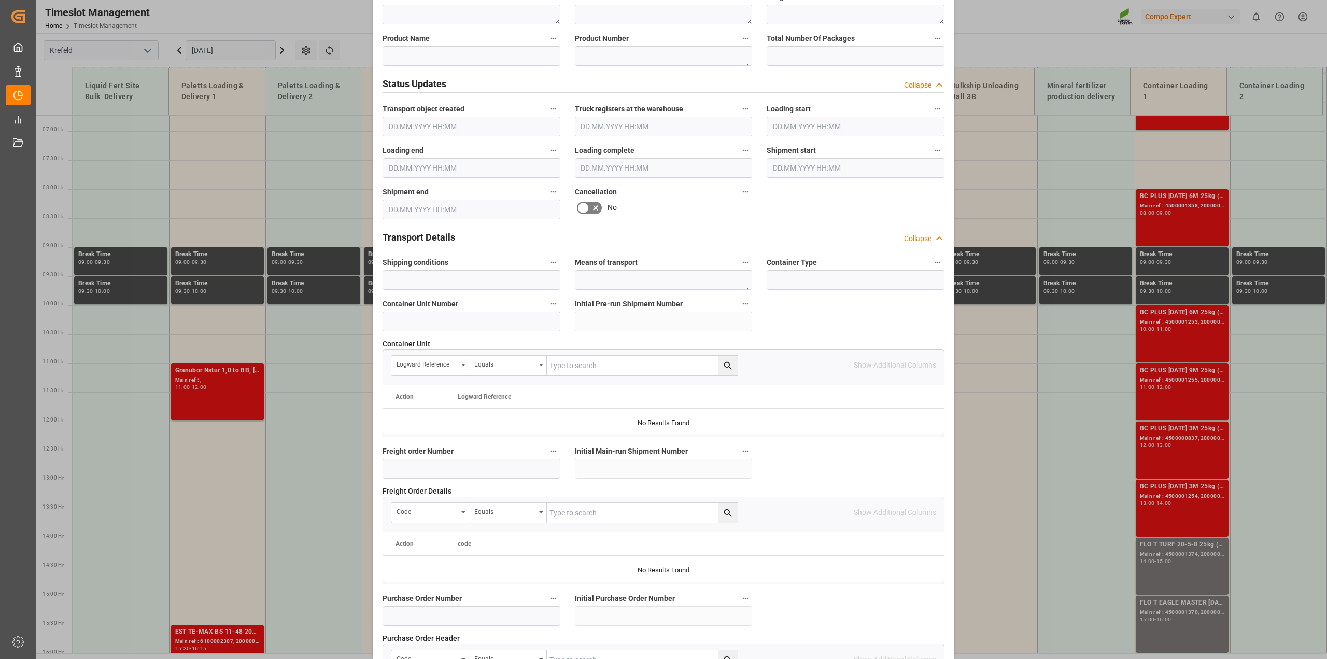
scroll to position [648, 0]
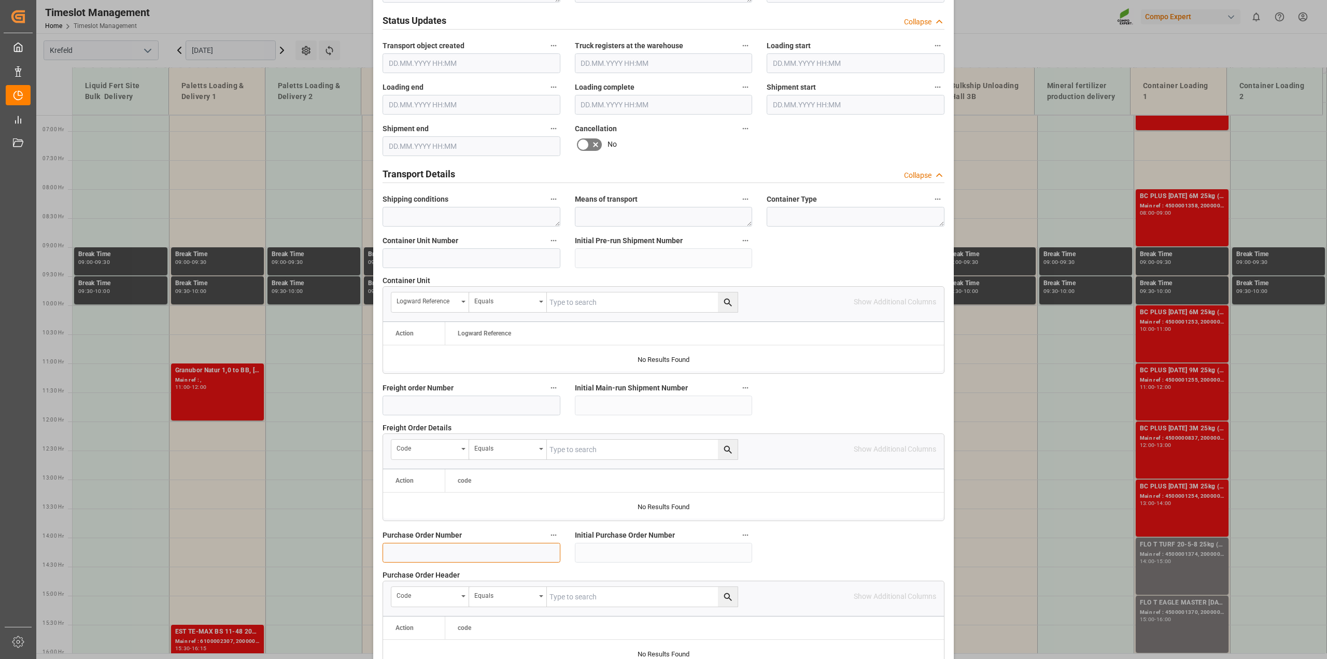
click at [401, 552] on input at bounding box center [471, 553] width 178 height 20
paste input "4500008407"
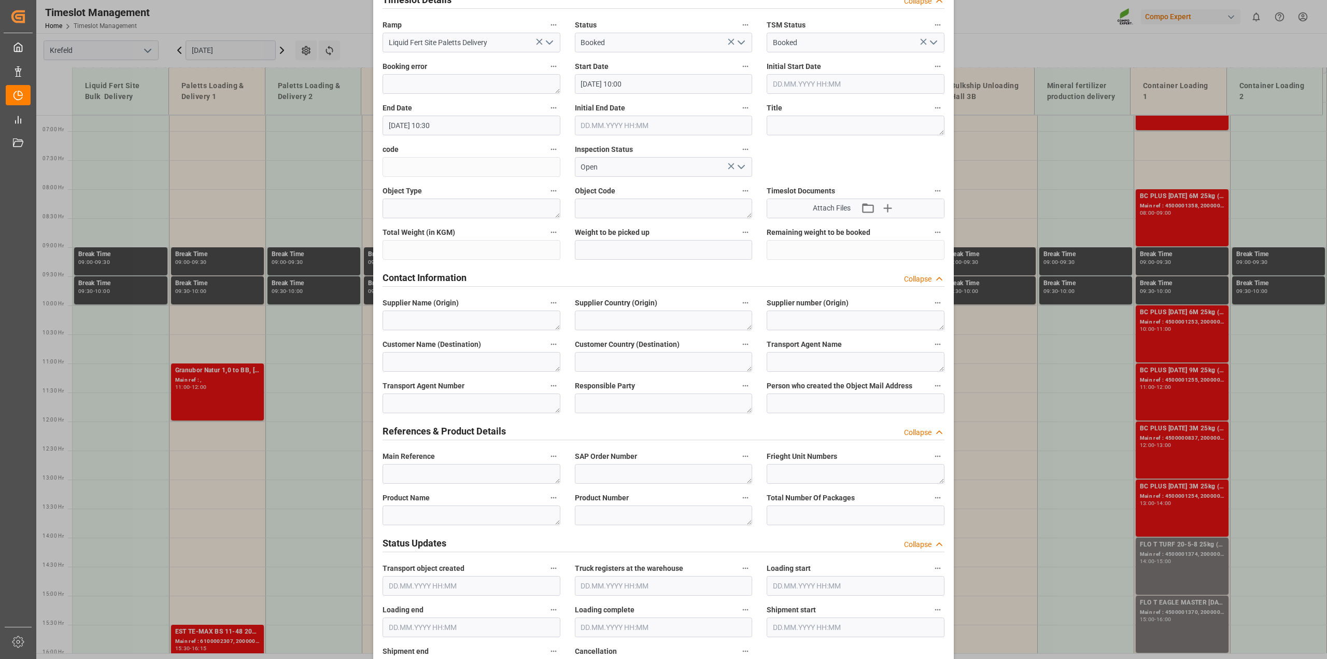
scroll to position [0, 0]
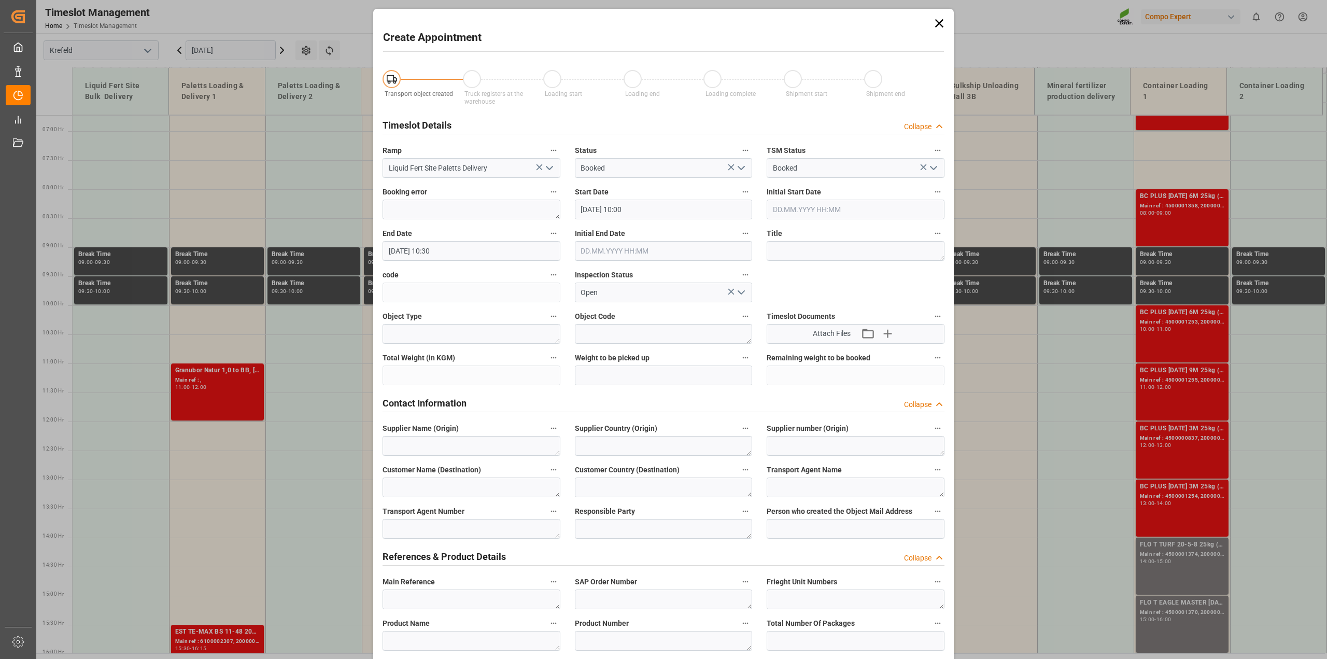
type input "4500008407"
click at [436, 242] on input "[DATE] 10:30" at bounding box center [471, 251] width 178 height 20
click at [436, 334] on span "8" at bounding box center [435, 332] width 4 height 7
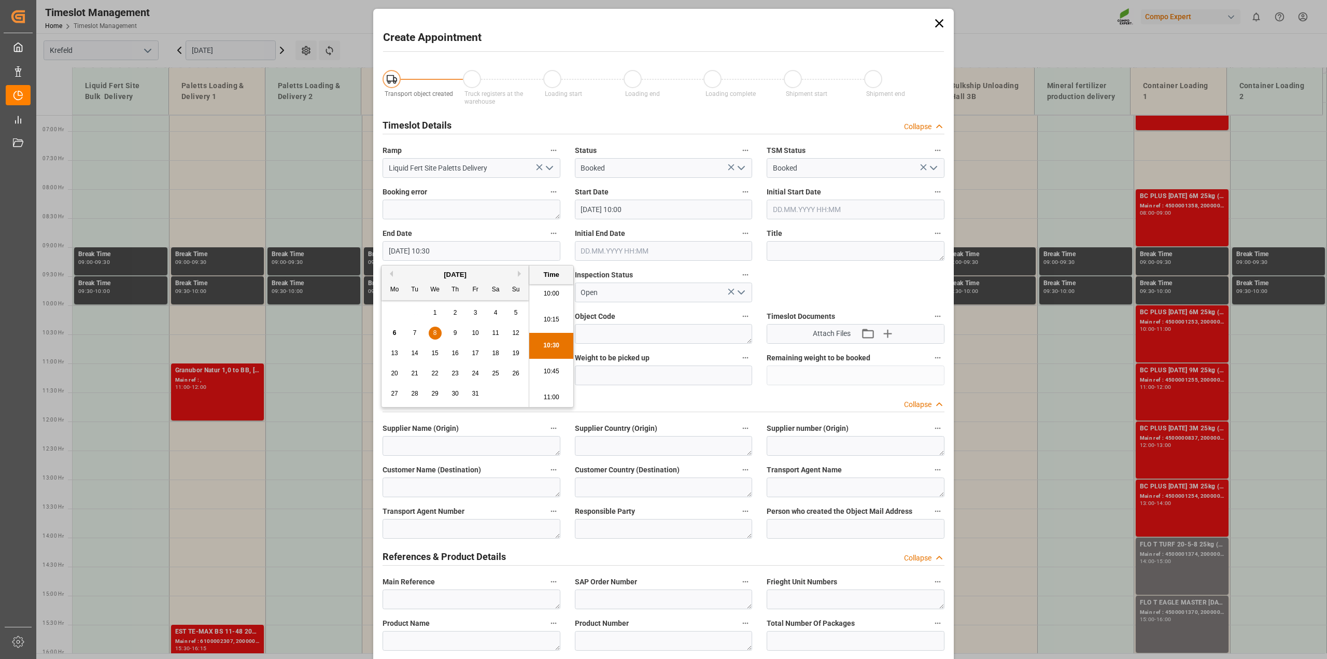
scroll to position [1104, 0]
drag, startPoint x: 552, startPoint y: 338, endPoint x: 614, endPoint y: 477, distance: 151.9
click at [552, 337] on li "11:00" at bounding box center [551, 333] width 44 height 26
type input "[DATE] 11:00"
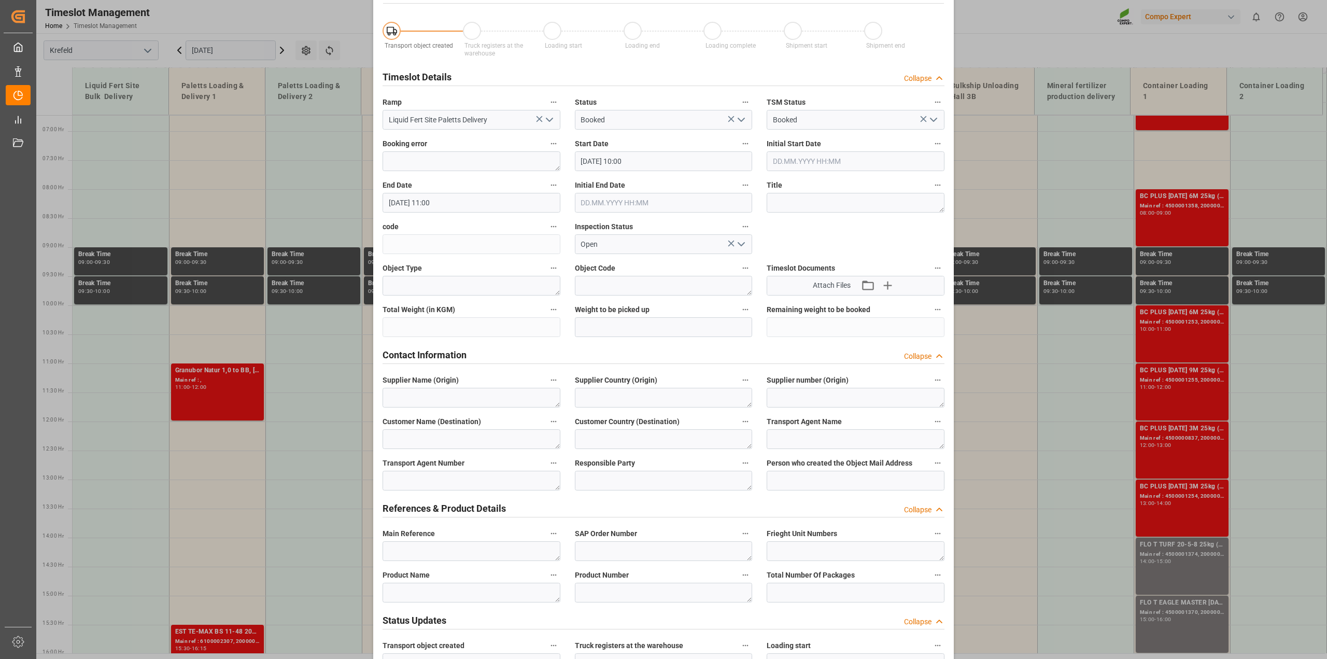
scroll to position [130, 0]
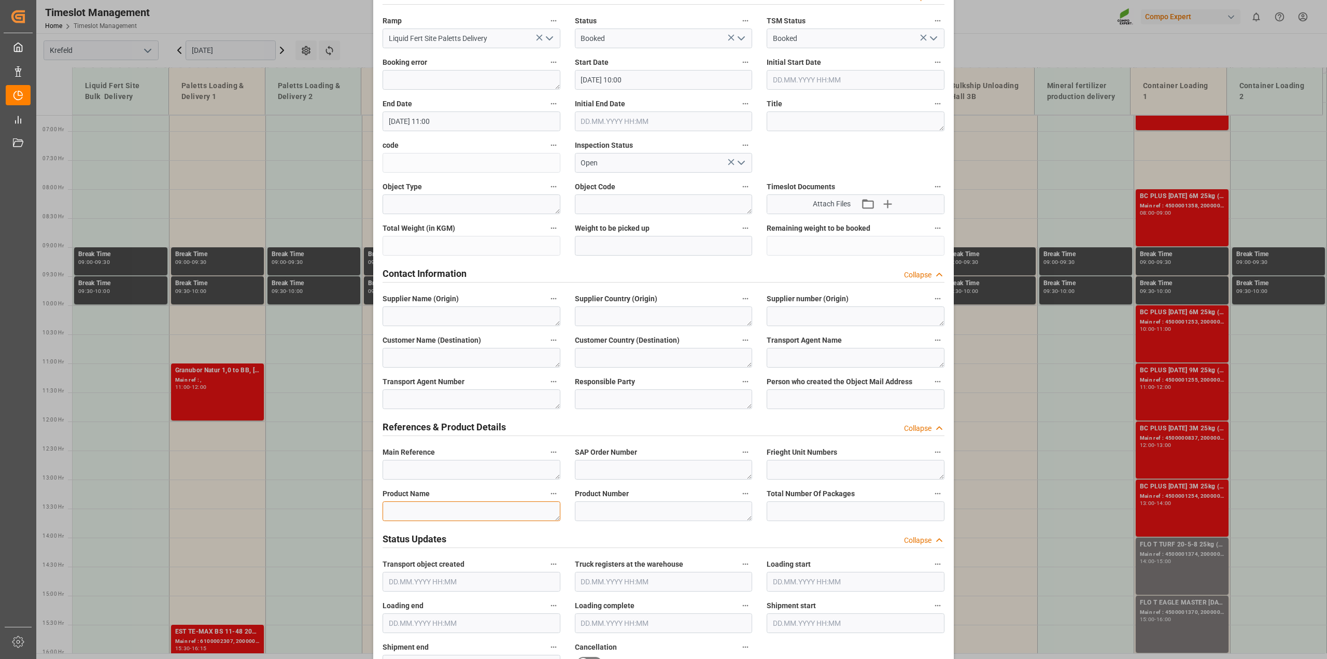
click at [472, 514] on textarea at bounding box center [471, 511] width 178 height 20
paste textarea "KAN 12 [PERSON_NAME] (Vita)"
type textarea "KAN 12 [PERSON_NAME] (Vita)"
click at [607, 512] on textarea at bounding box center [664, 511] width 178 height 20
paste textarea "141199"
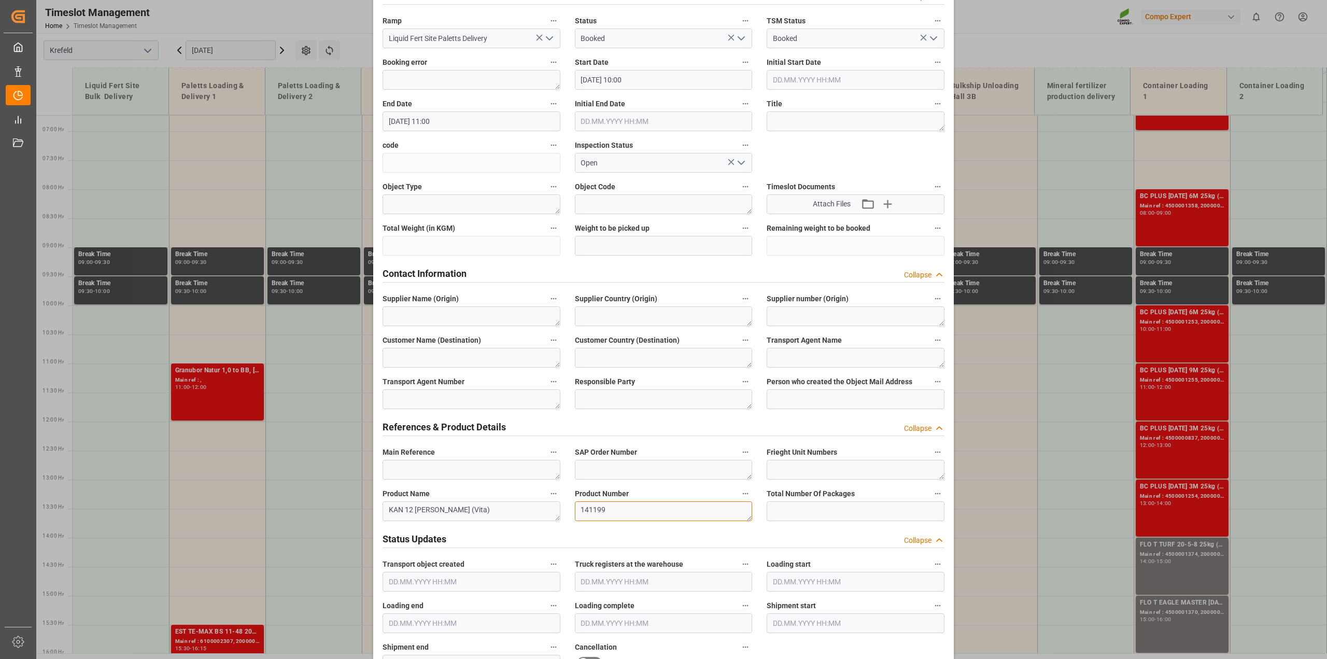
click at [581, 511] on textarea "141199" at bounding box center [664, 511] width 178 height 20
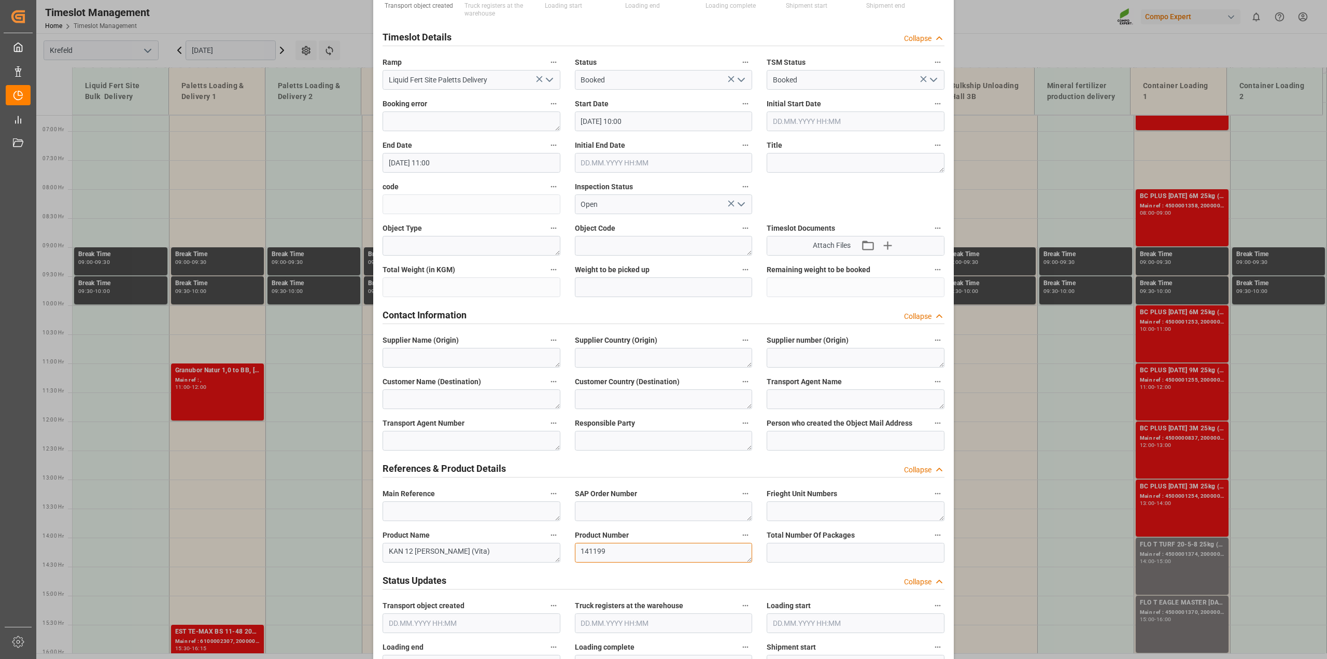
scroll to position [0, 0]
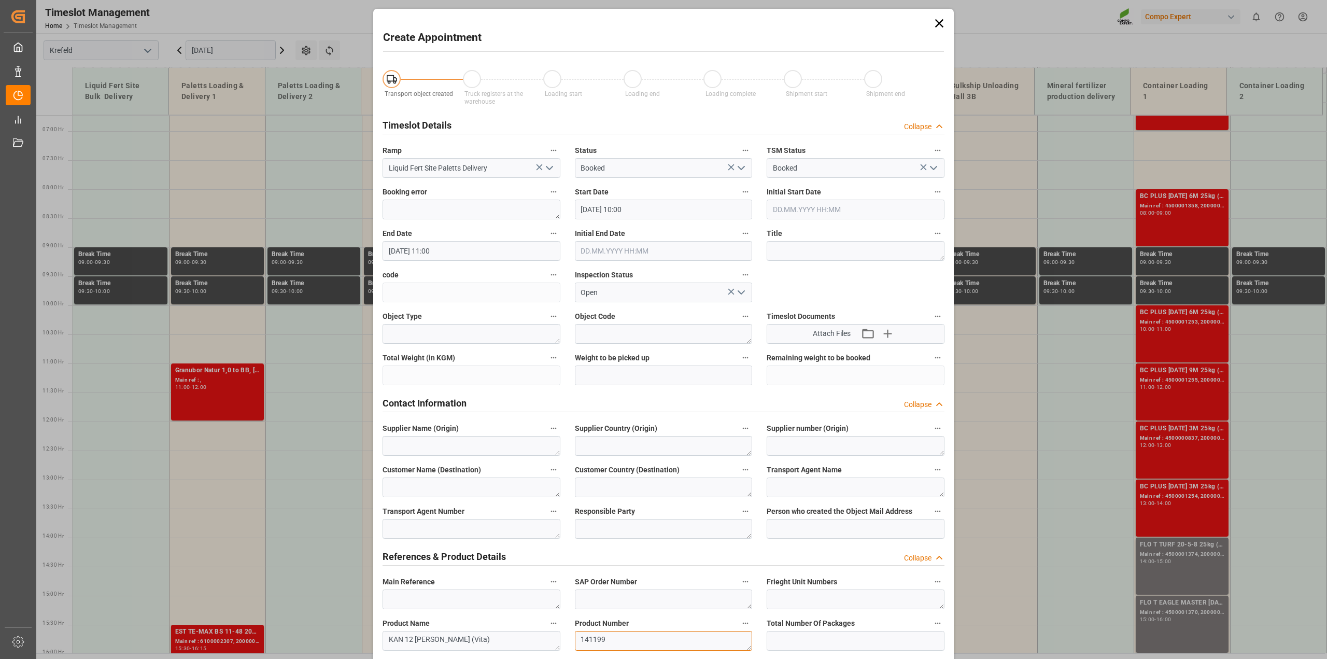
type textarea "141199"
click at [744, 166] on icon "open menu" at bounding box center [741, 168] width 12 height 12
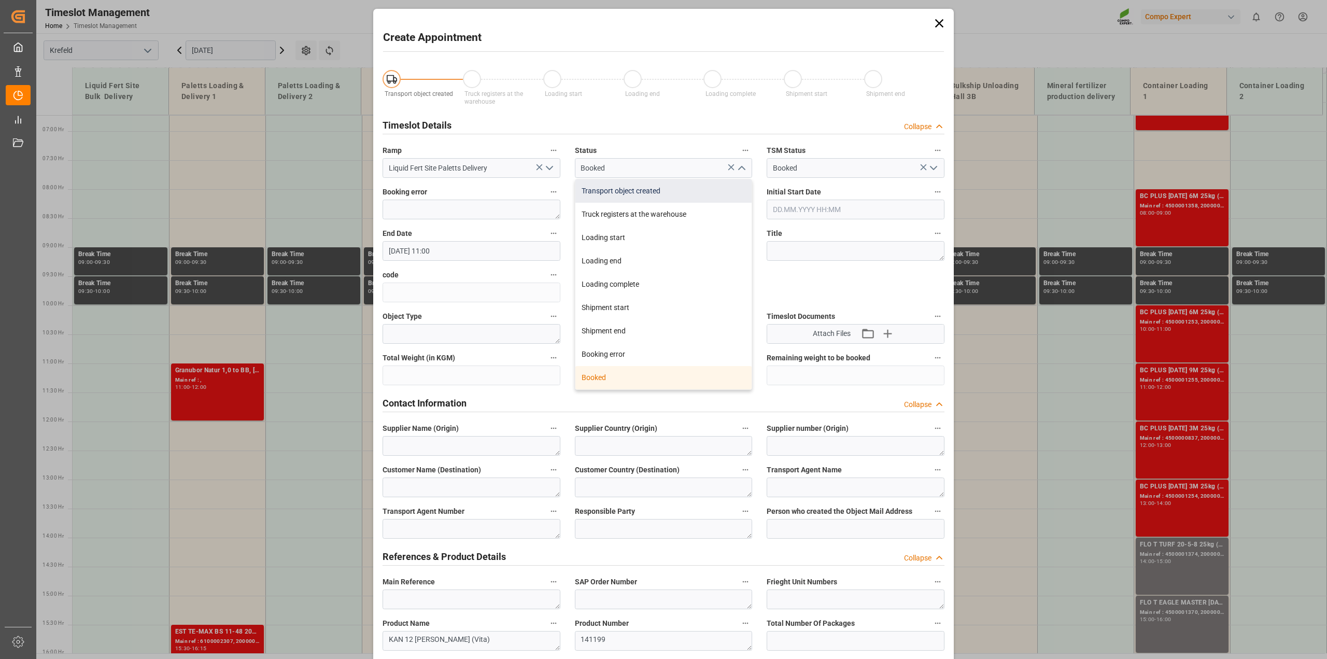
click at [652, 192] on div "Transport object created" at bounding box center [663, 190] width 177 height 23
type input "Transport object created"
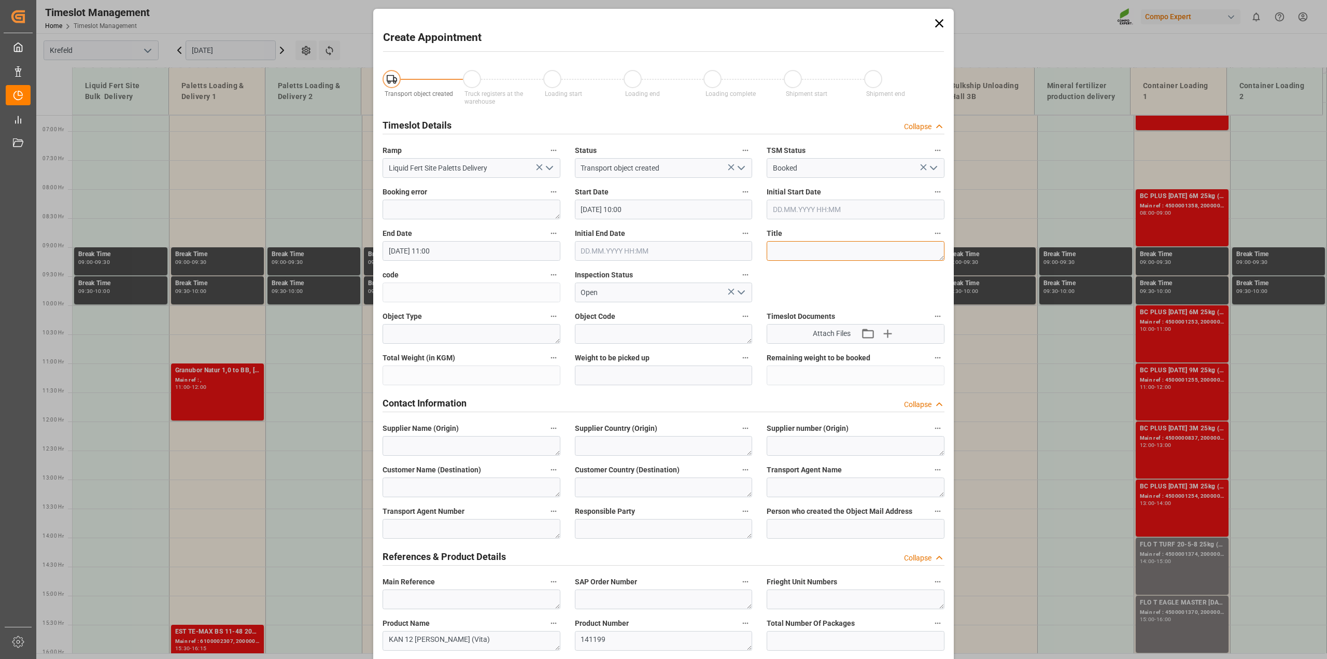
click at [800, 250] on textarea at bounding box center [855, 251] width 178 height 20
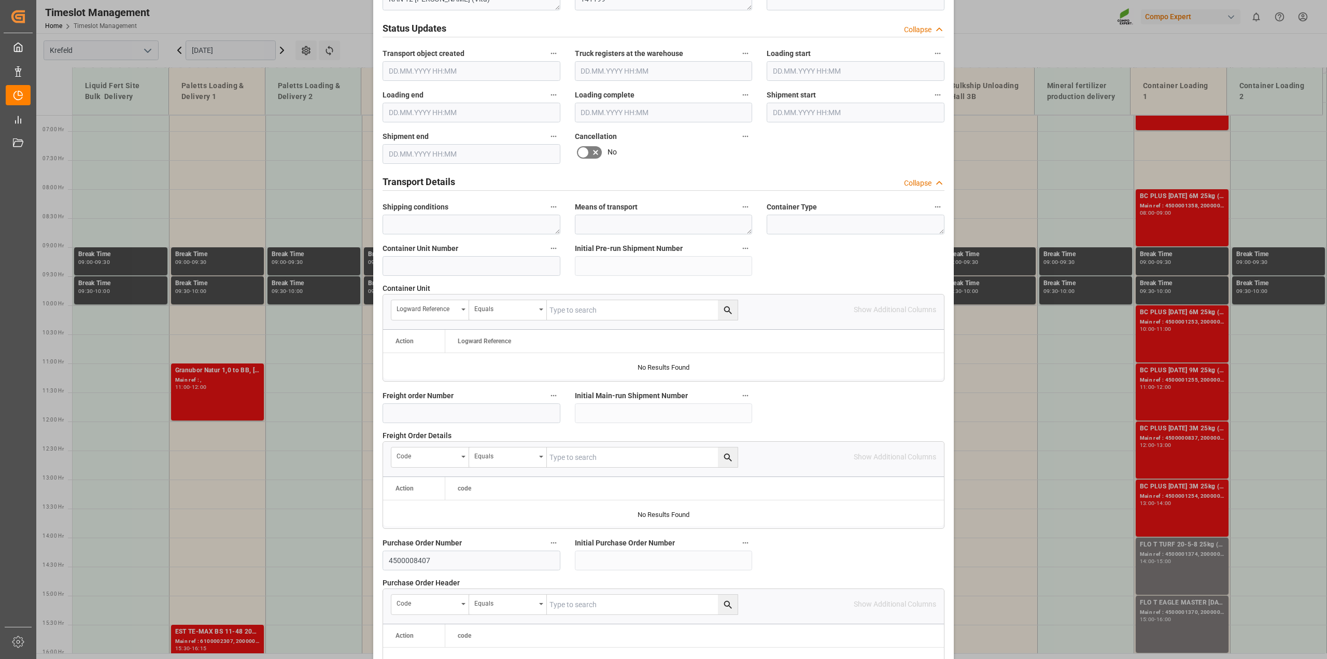
scroll to position [781, 0]
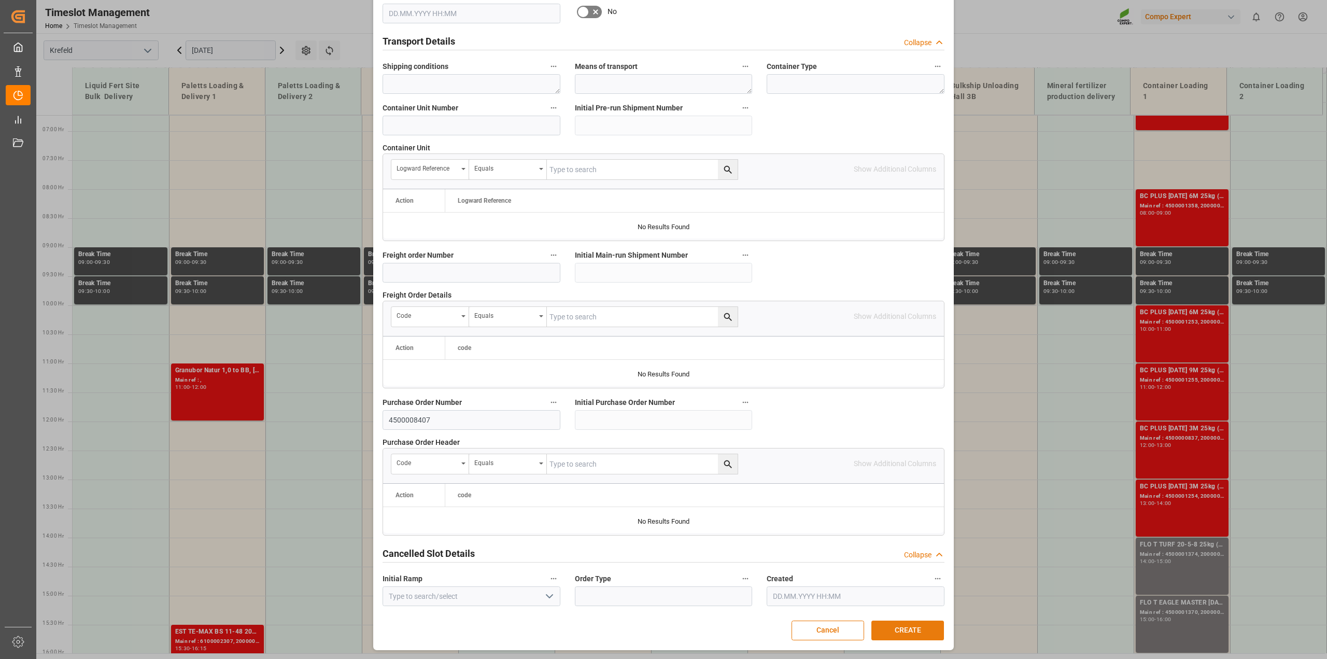
type textarea "Anlieferung 12L Kanister"
click at [902, 623] on button "CREATE" at bounding box center [907, 630] width 73 height 20
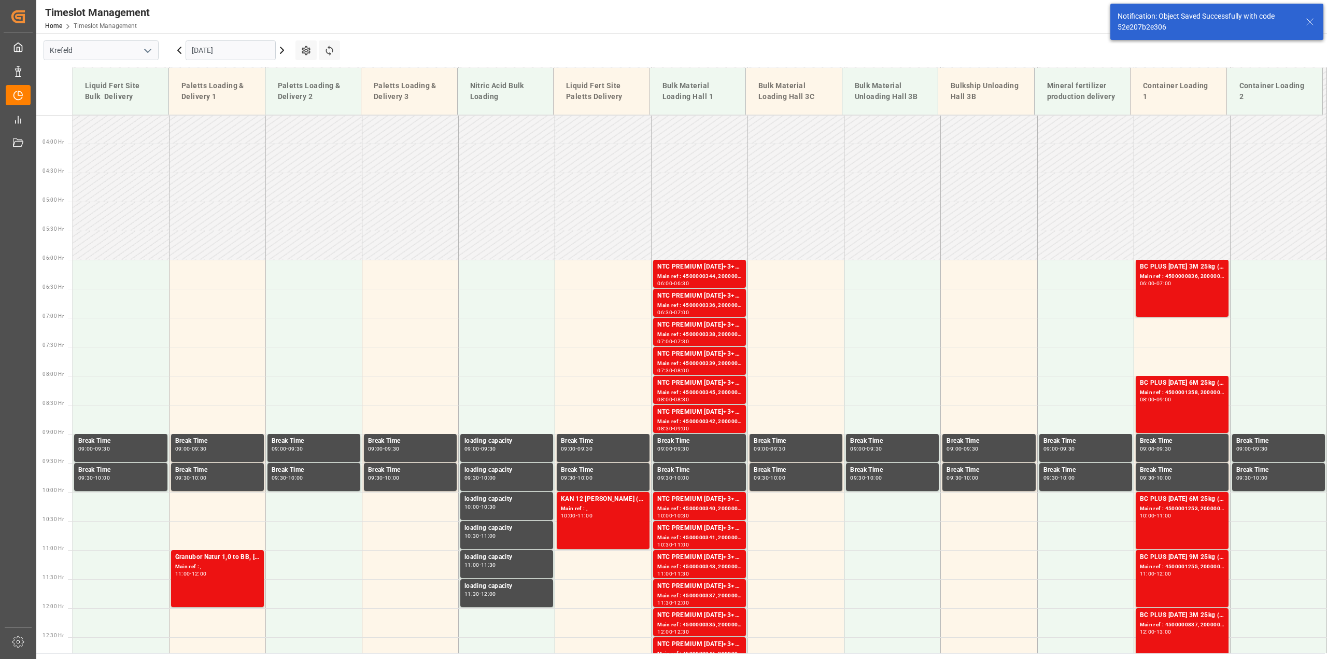
scroll to position [203, 0]
